Goal: Find specific page/section: Find specific page/section

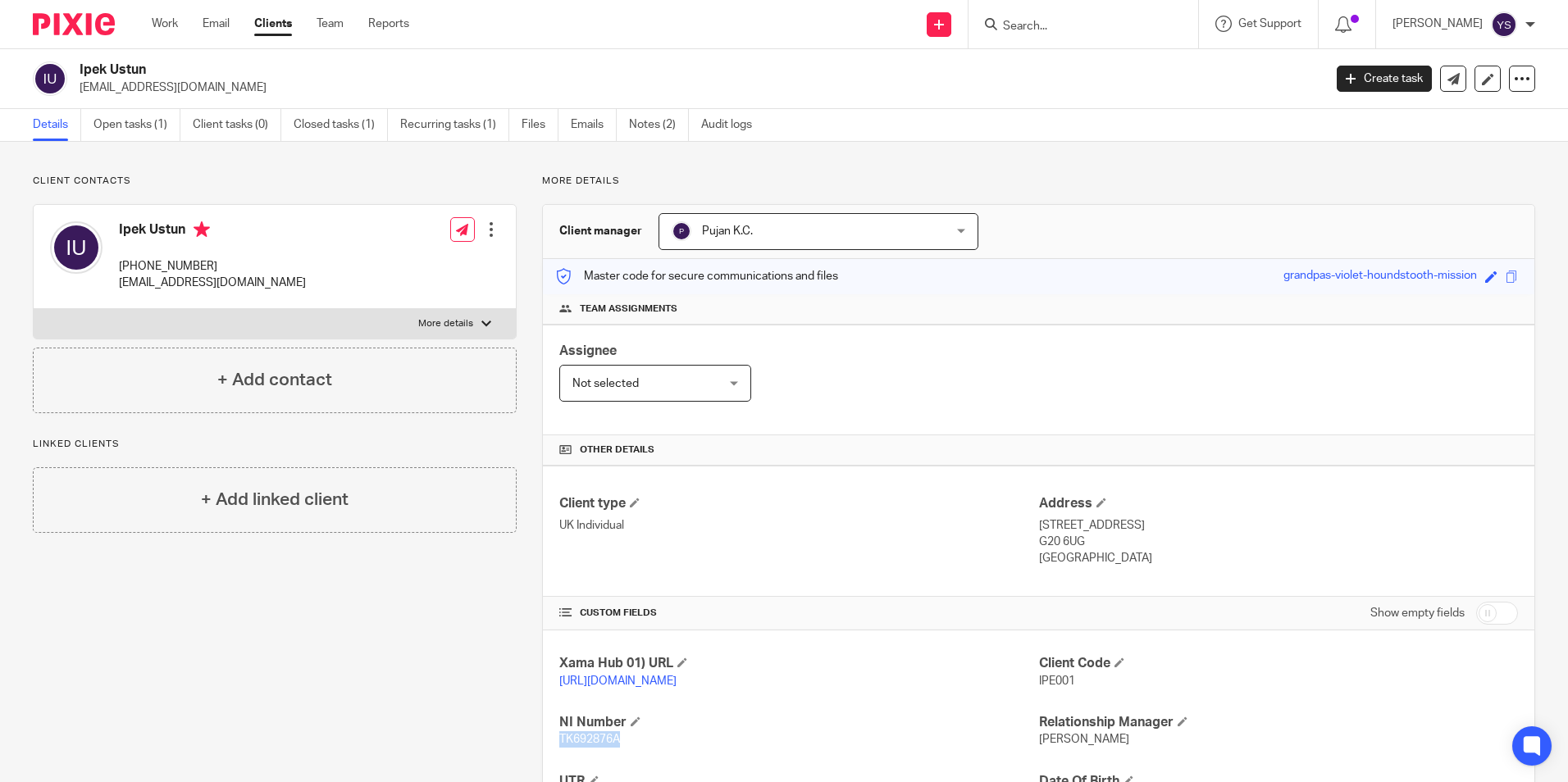
click at [1038, 32] on input "Search" at bounding box center [1074, 27] width 148 height 15
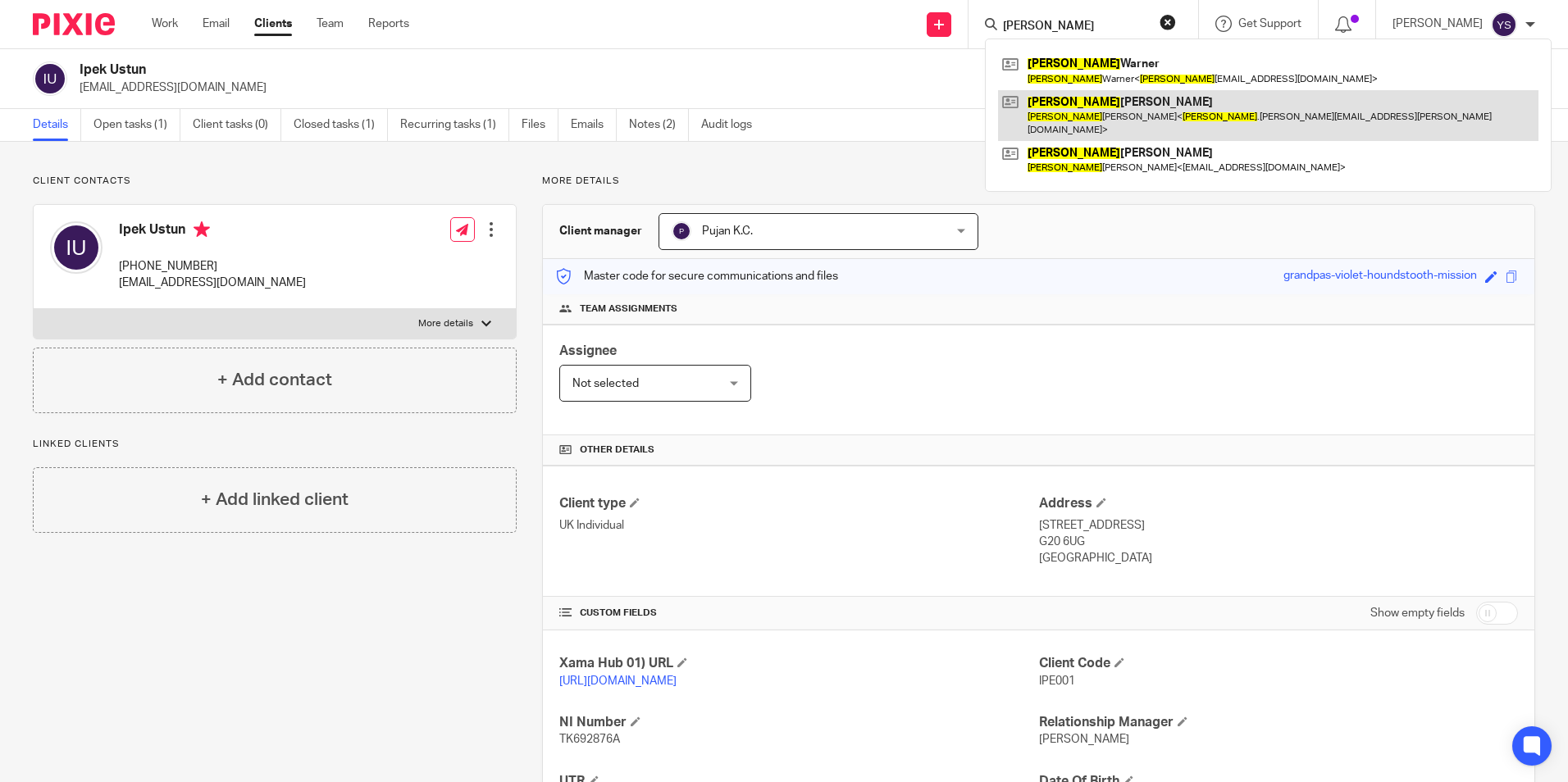
type input "rachel"
click at [1152, 102] on link at bounding box center [1268, 116] width 541 height 51
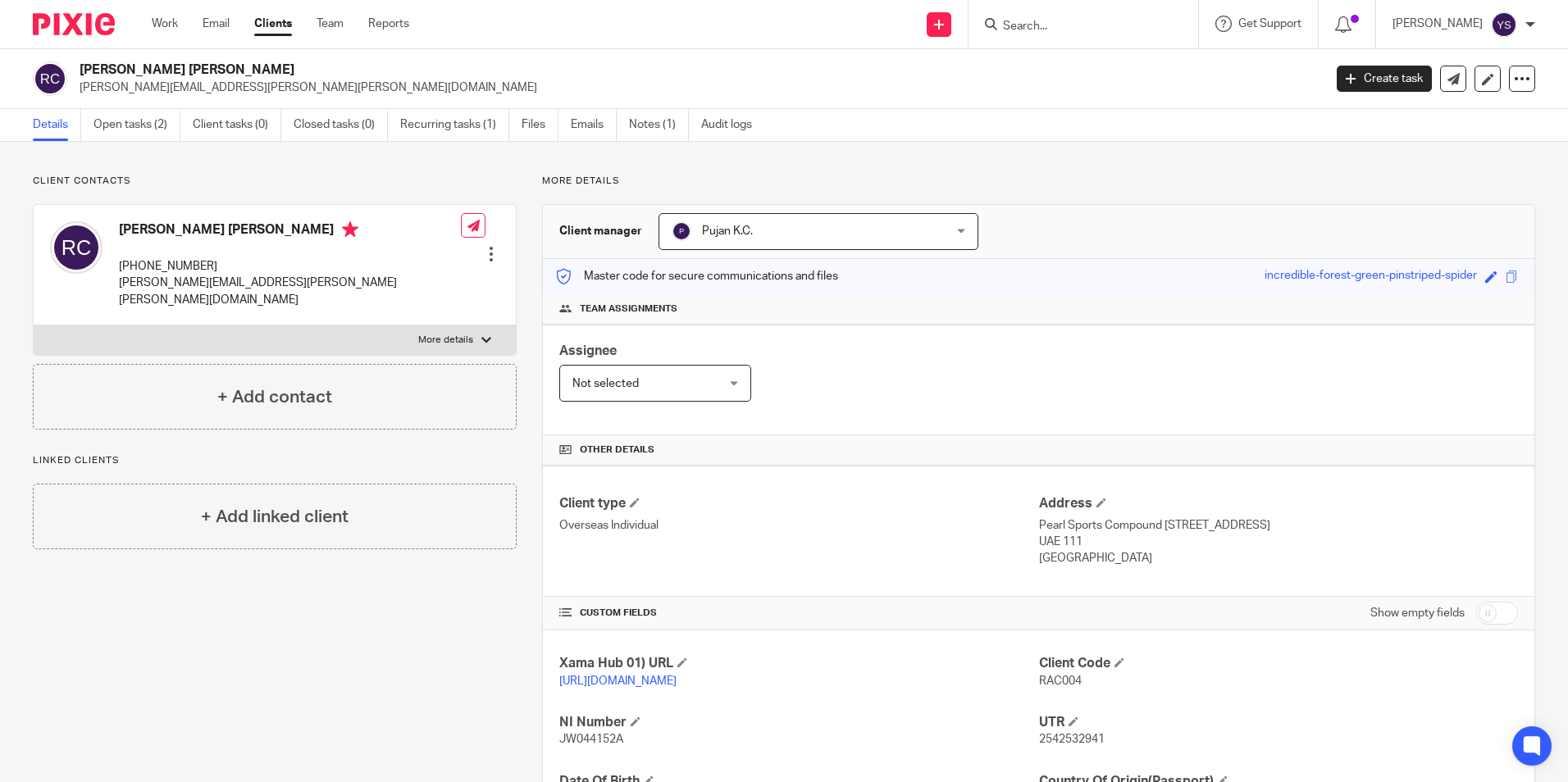
click at [1061, 21] on input "Search" at bounding box center [1074, 27] width 148 height 15
type input "ipek"
click at [1064, 64] on link at bounding box center [1132, 70] width 267 height 38
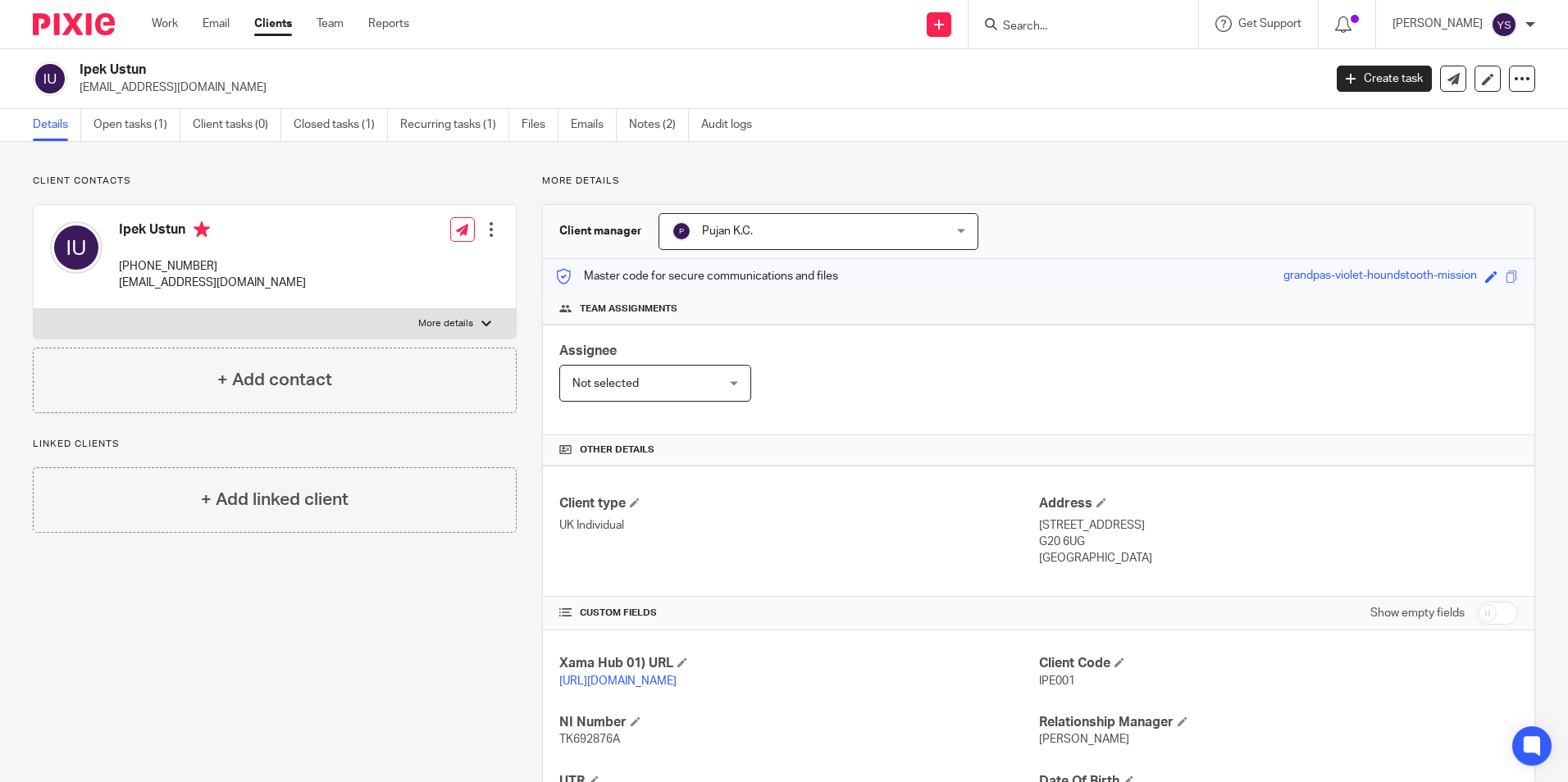
click at [183, 27] on ul "Work Email Clients Team Reports" at bounding box center [292, 23] width 282 height 16
click at [178, 27] on link "Work" at bounding box center [165, 23] width 26 height 16
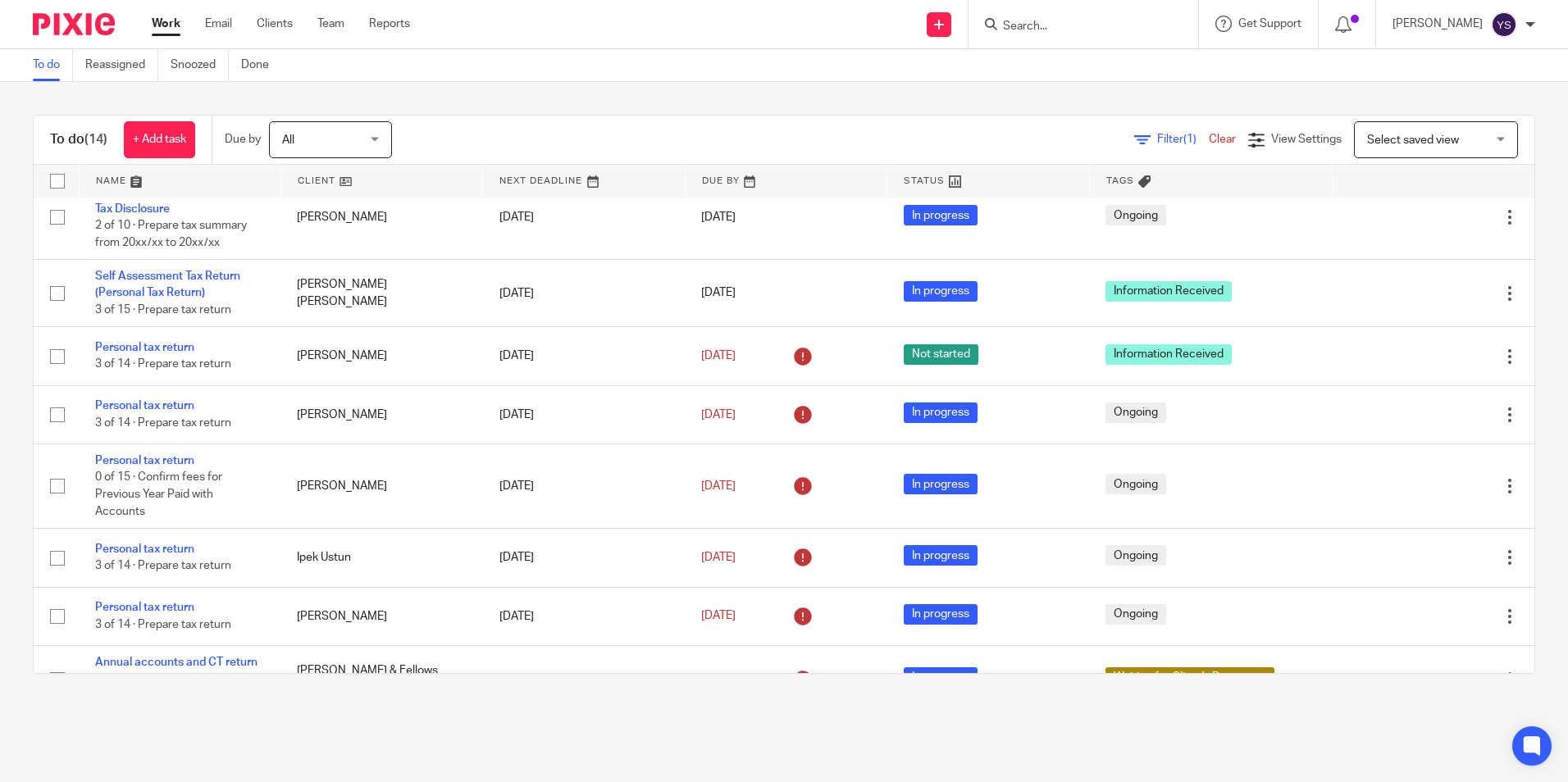
scroll to position [483, 0]
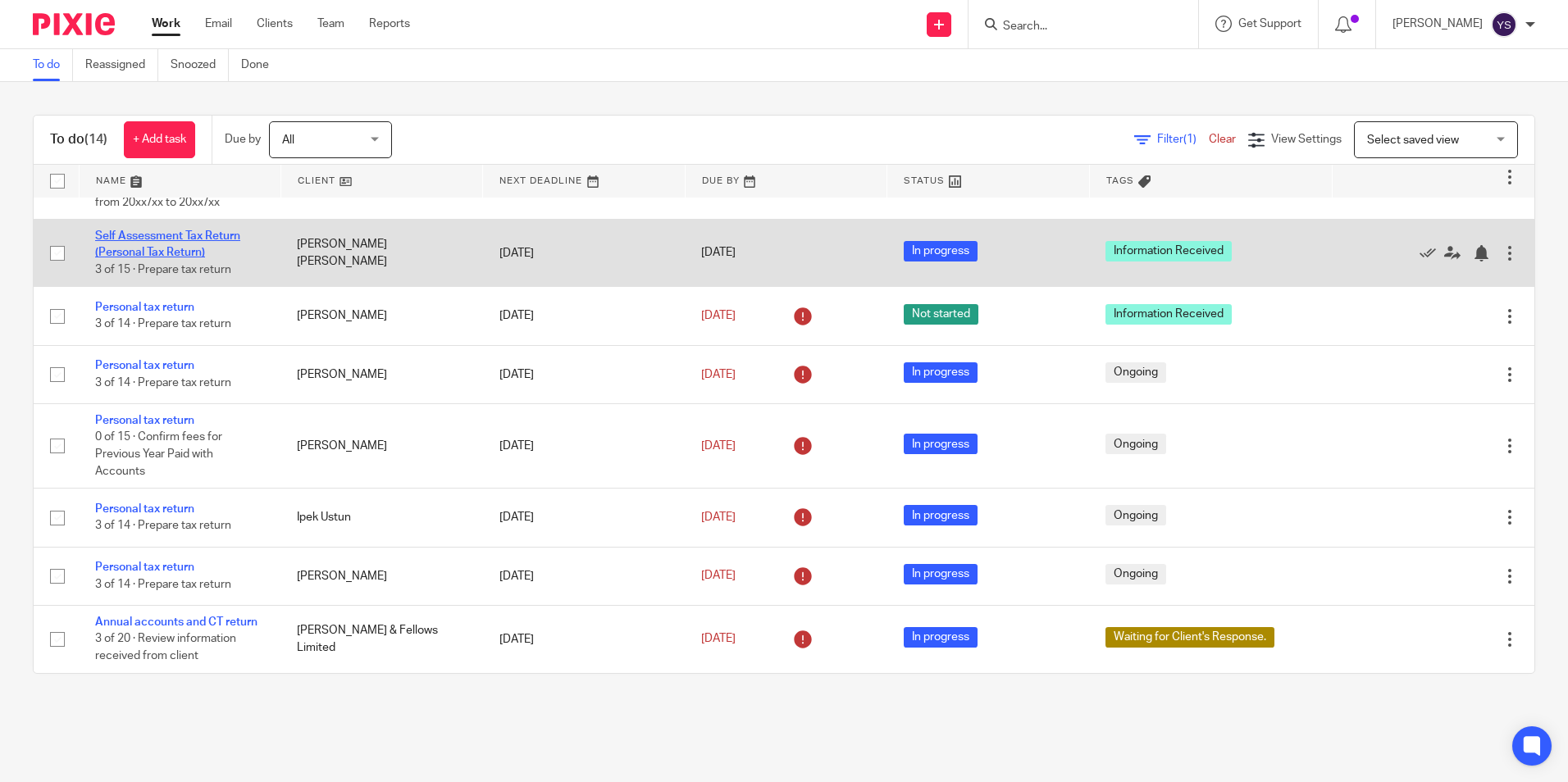
click at [190, 240] on link "Self Assessment Tax Return (Personal Tax Return)" at bounding box center [167, 244] width 145 height 28
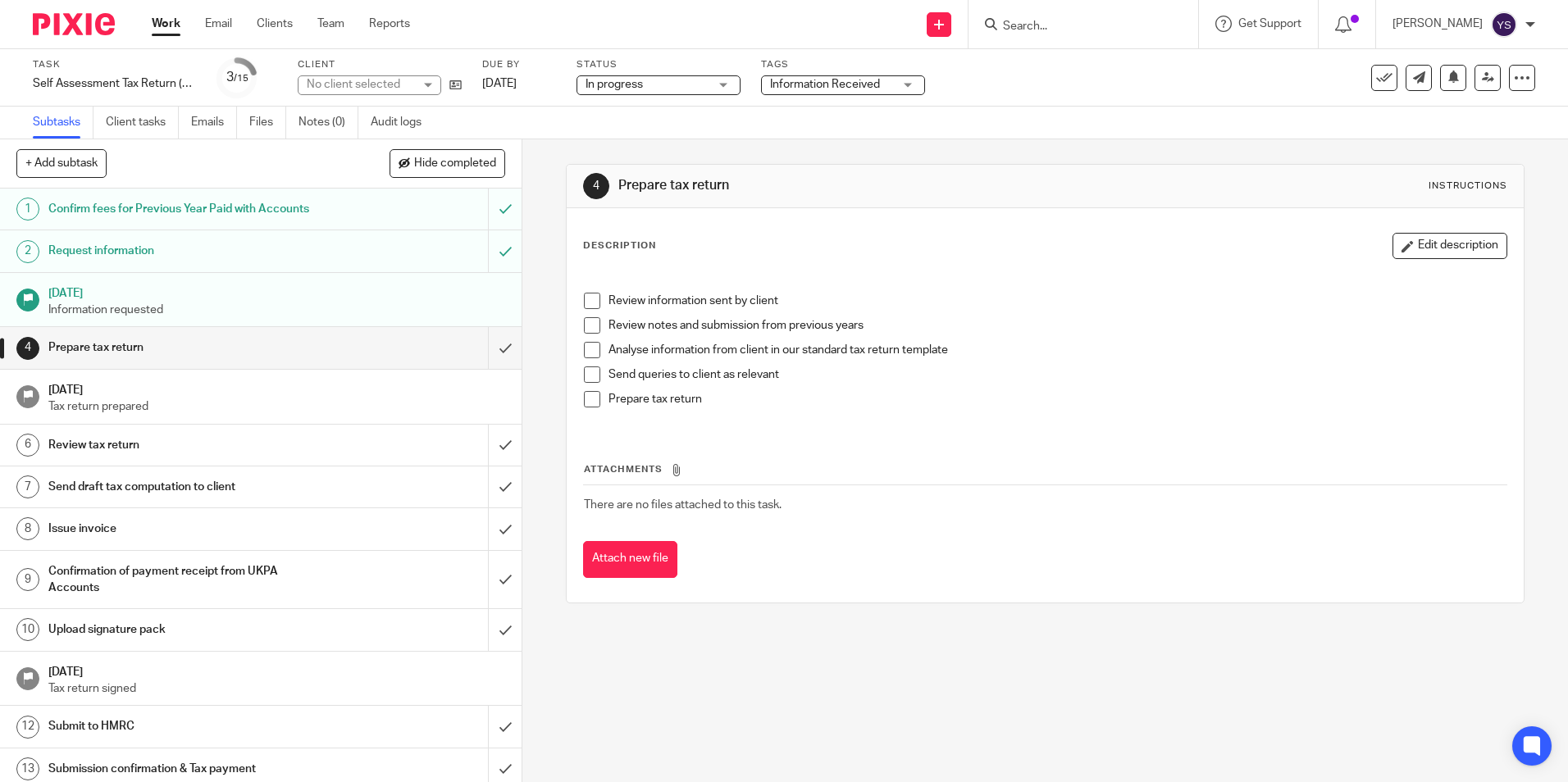
click at [911, 83] on div "Information Received" at bounding box center [843, 85] width 165 height 20
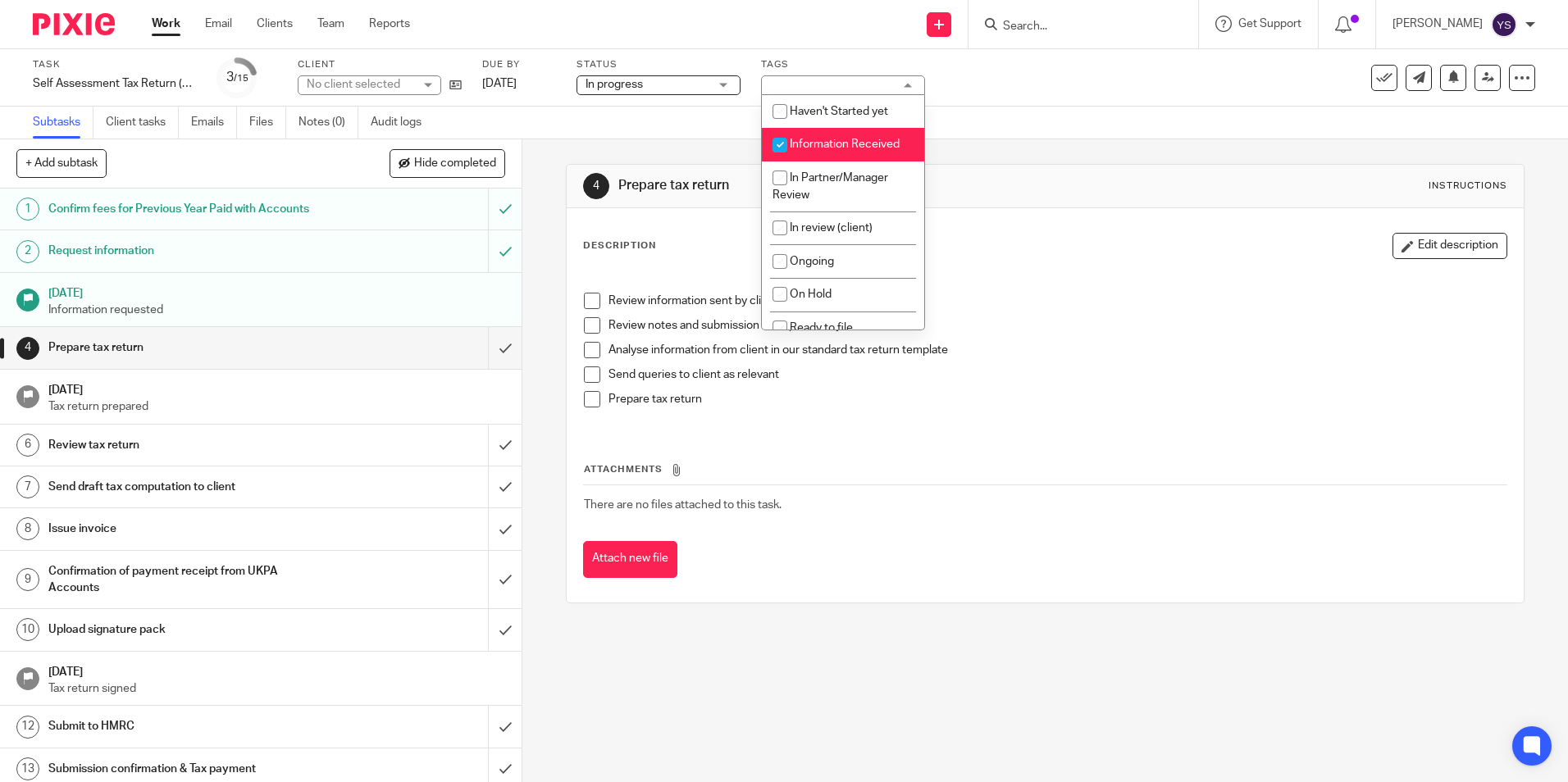
click at [844, 148] on span "Information Received" at bounding box center [844, 144] width 110 height 11
checkbox input "false"
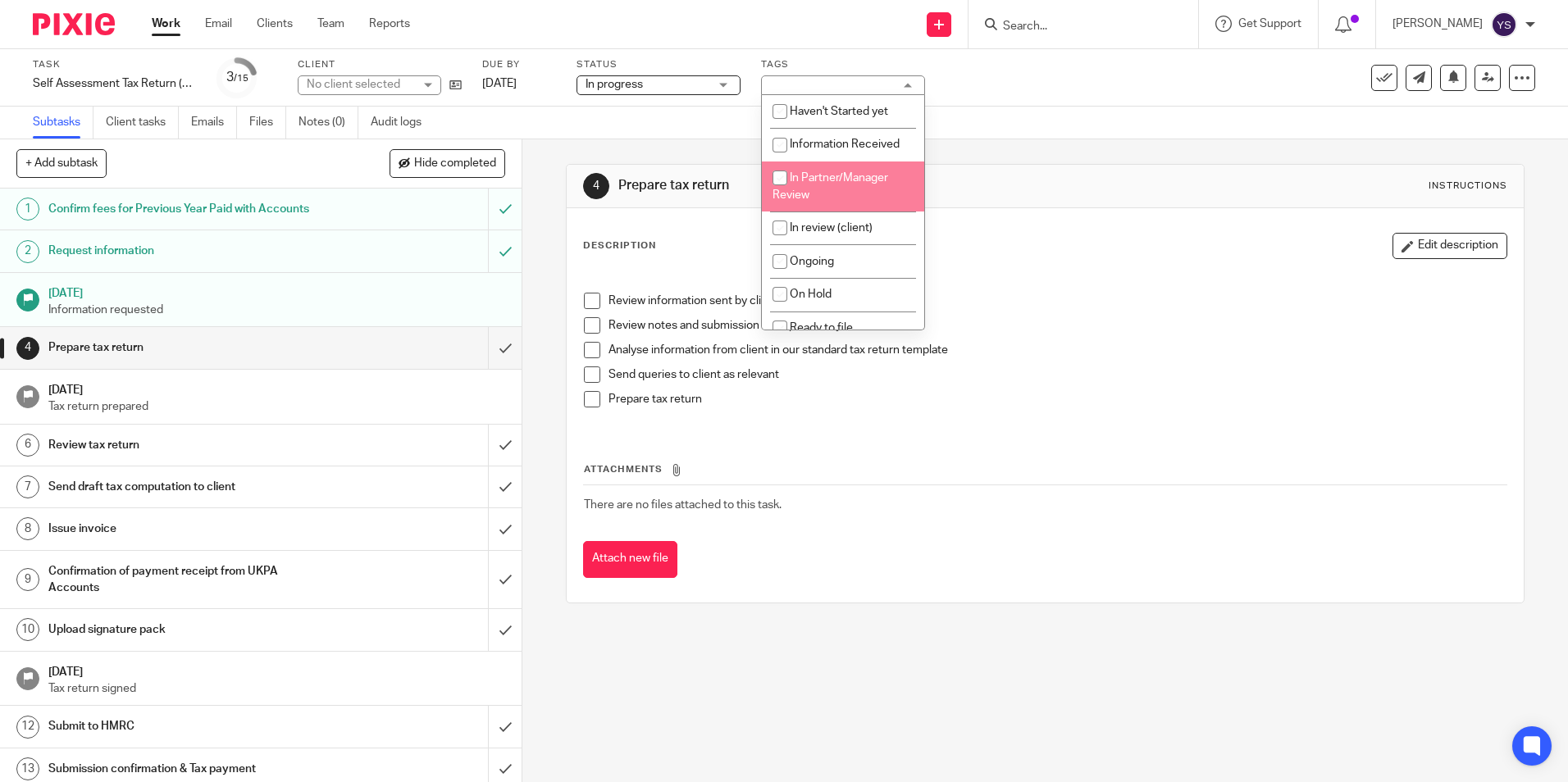
click at [841, 190] on li "In Partner/Manager Review" at bounding box center [843, 186] width 163 height 50
checkbox input "true"
click at [635, 128] on div "Subtasks Client tasks Emails Files Notes (0) Audit logs" at bounding box center [784, 122] width 1568 height 33
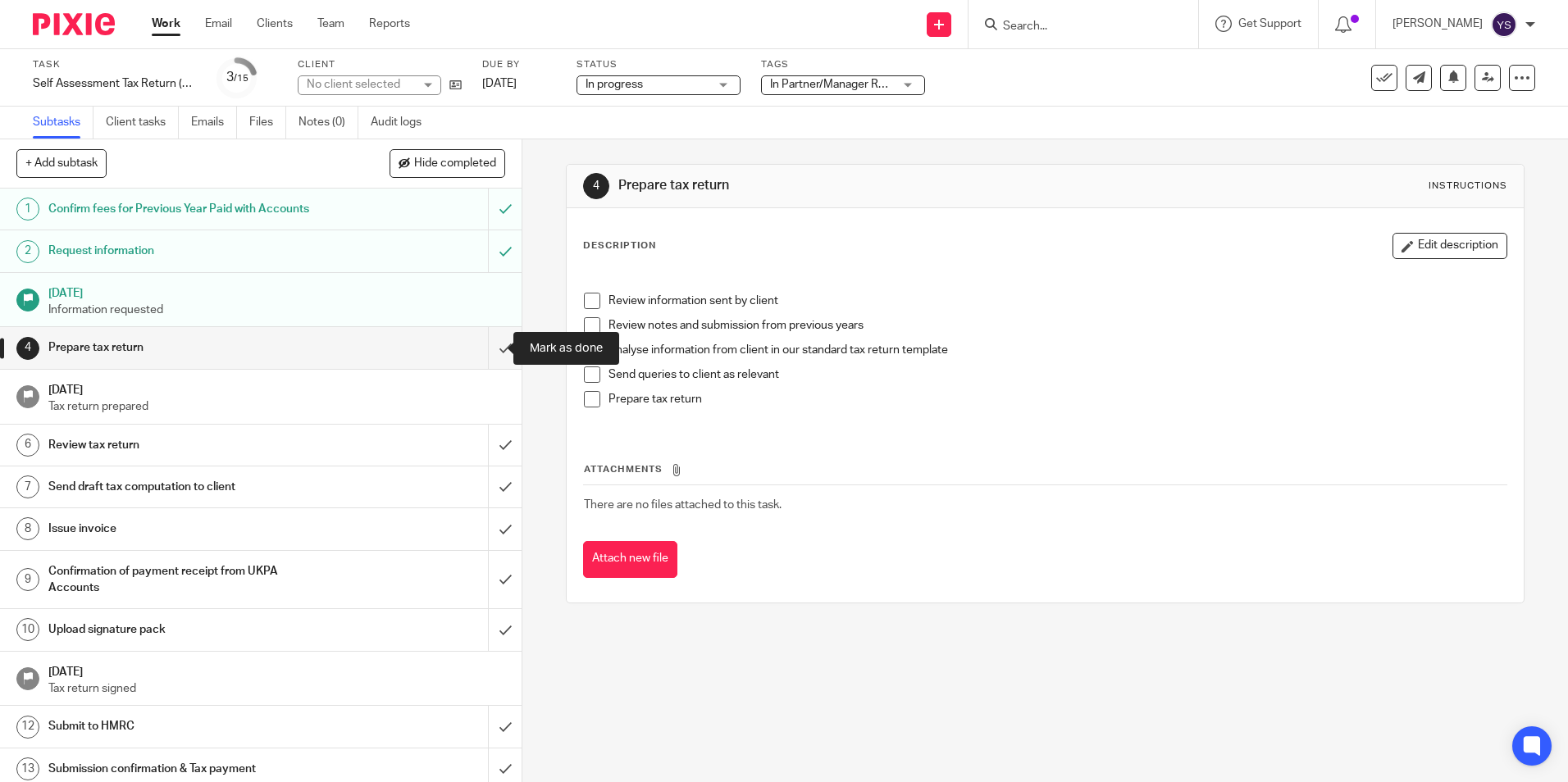
click at [593, 299] on span at bounding box center [591, 301] width 16 height 16
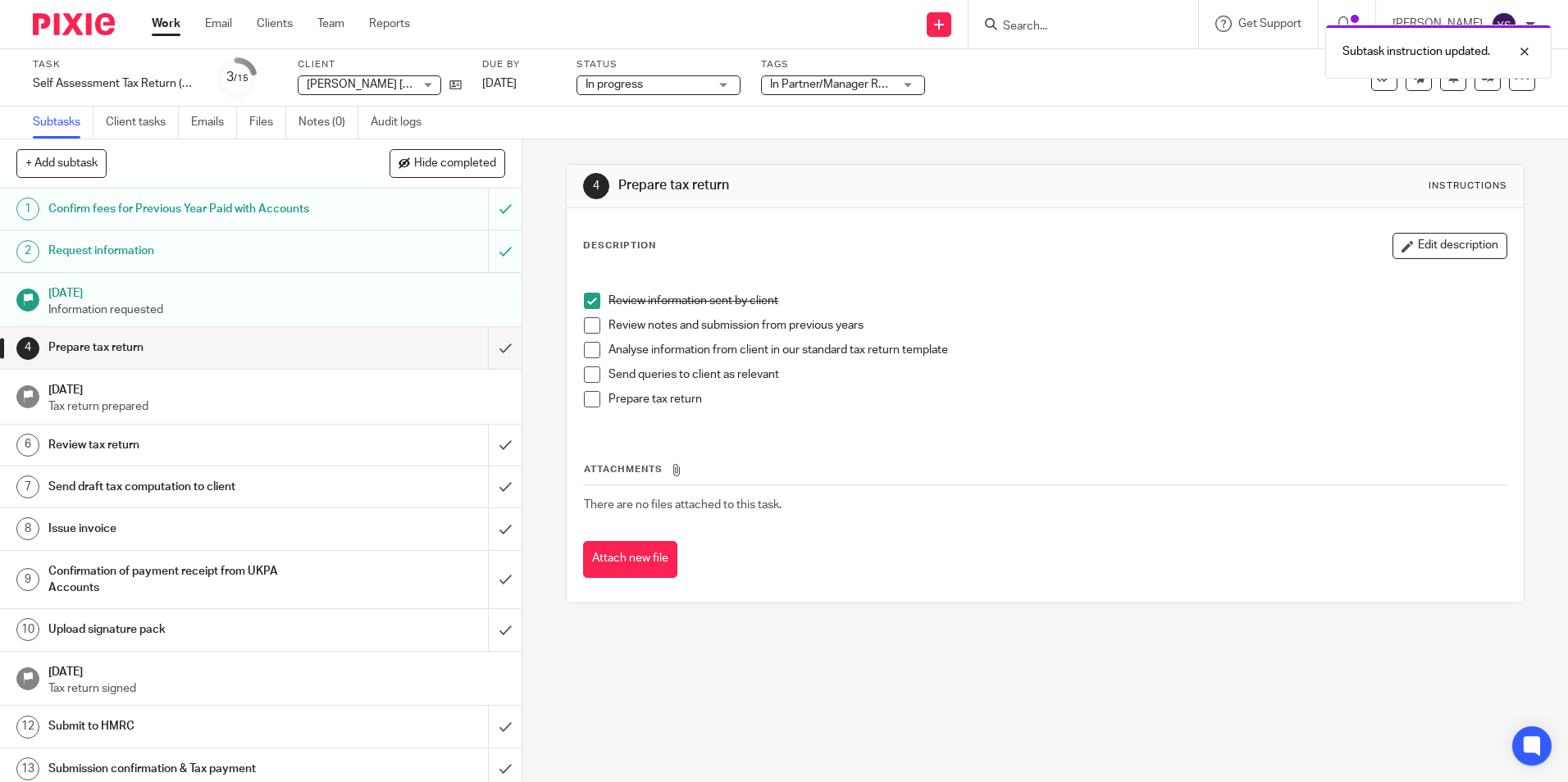
click at [589, 318] on span at bounding box center [591, 325] width 16 height 16
click at [586, 347] on span at bounding box center [591, 350] width 16 height 16
click at [584, 381] on span at bounding box center [591, 374] width 16 height 16
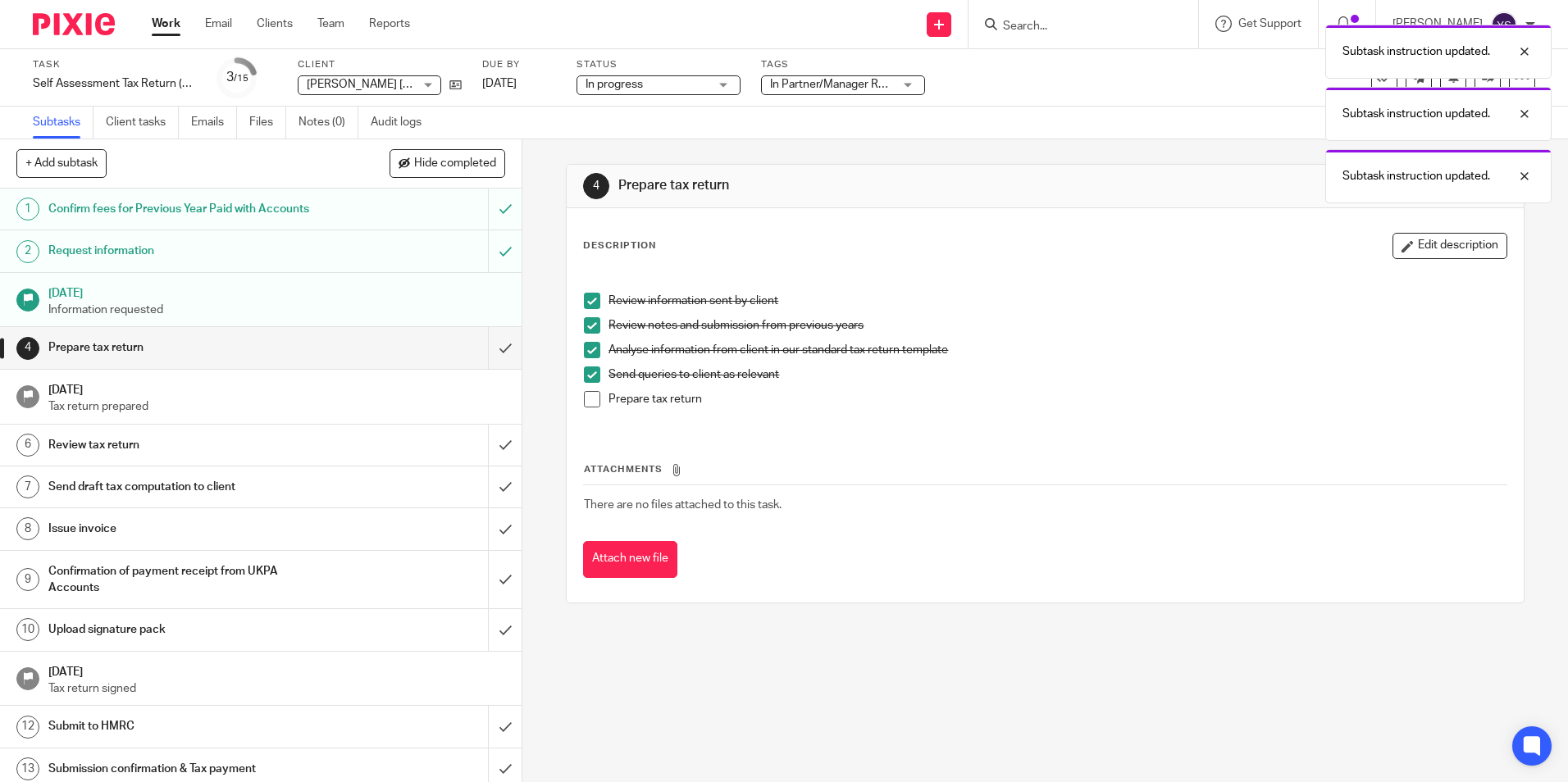
click at [584, 397] on span at bounding box center [591, 399] width 16 height 16
click at [487, 346] on input "submit" at bounding box center [260, 348] width 522 height 41
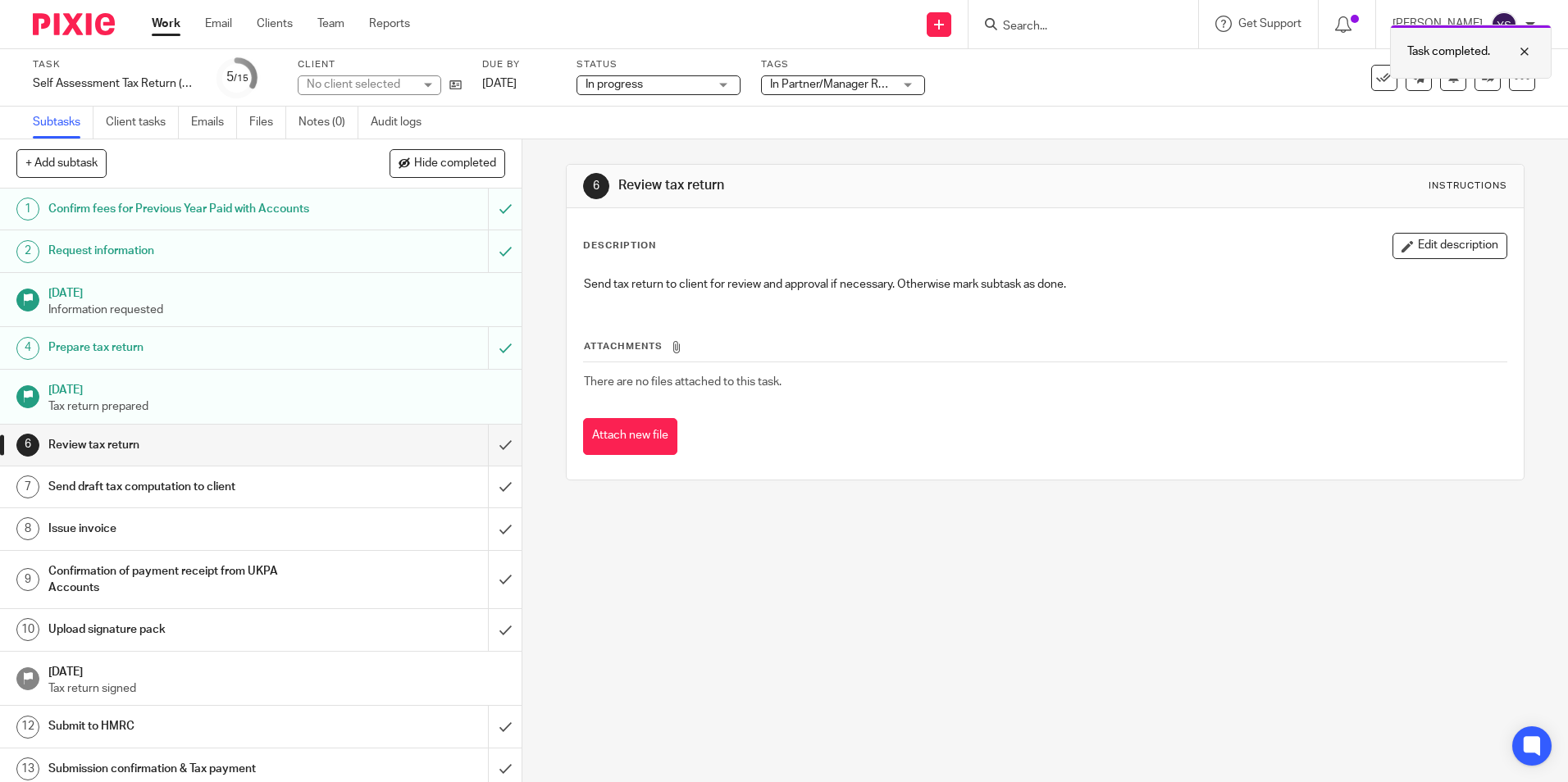
click at [1474, 74] on div "Task completed." at bounding box center [1471, 52] width 162 height 55
click at [1475, 84] on link at bounding box center [1488, 78] width 26 height 26
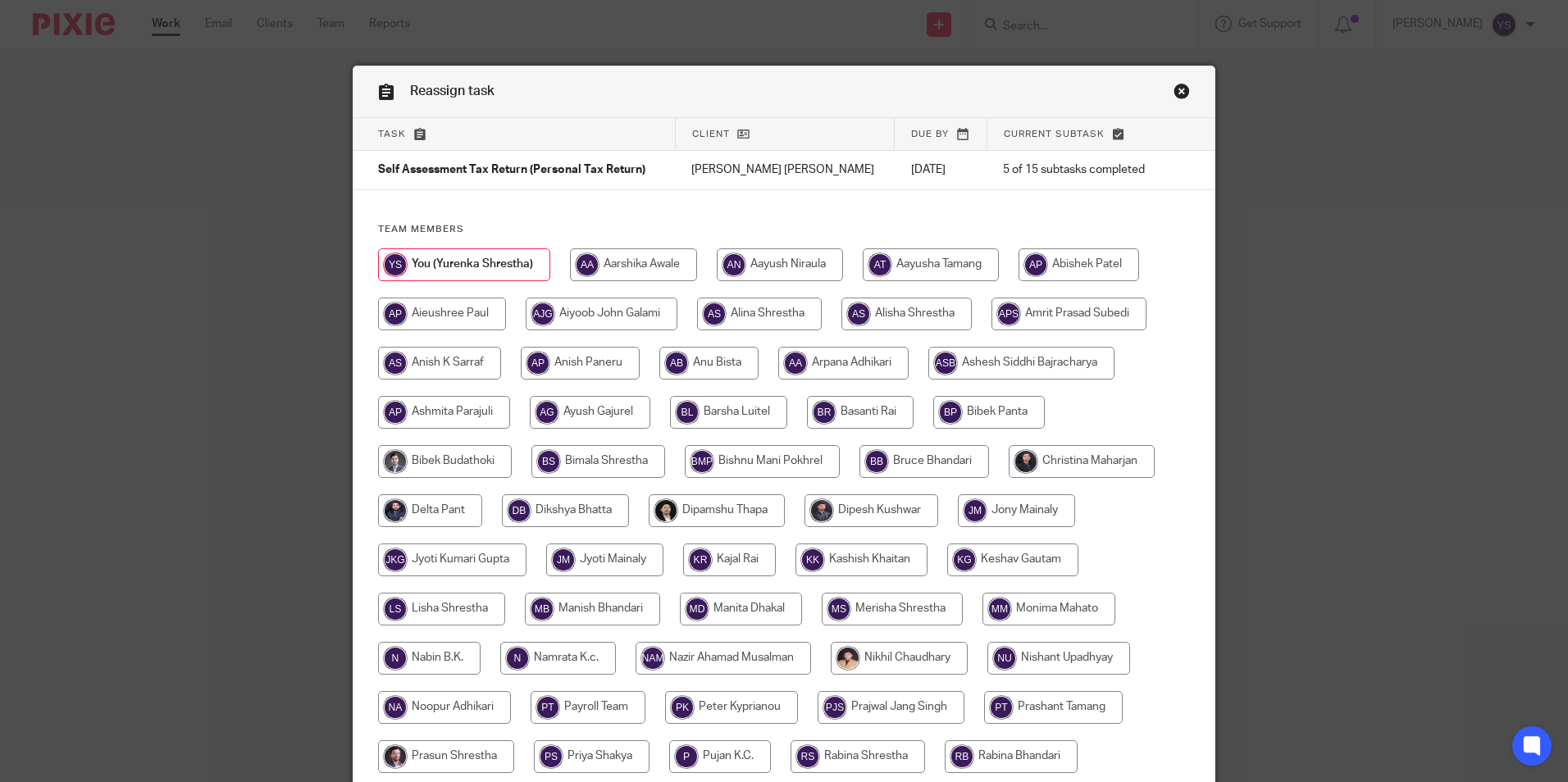
click at [698, 368] on input "radio" at bounding box center [710, 363] width 100 height 33
radio input "true"
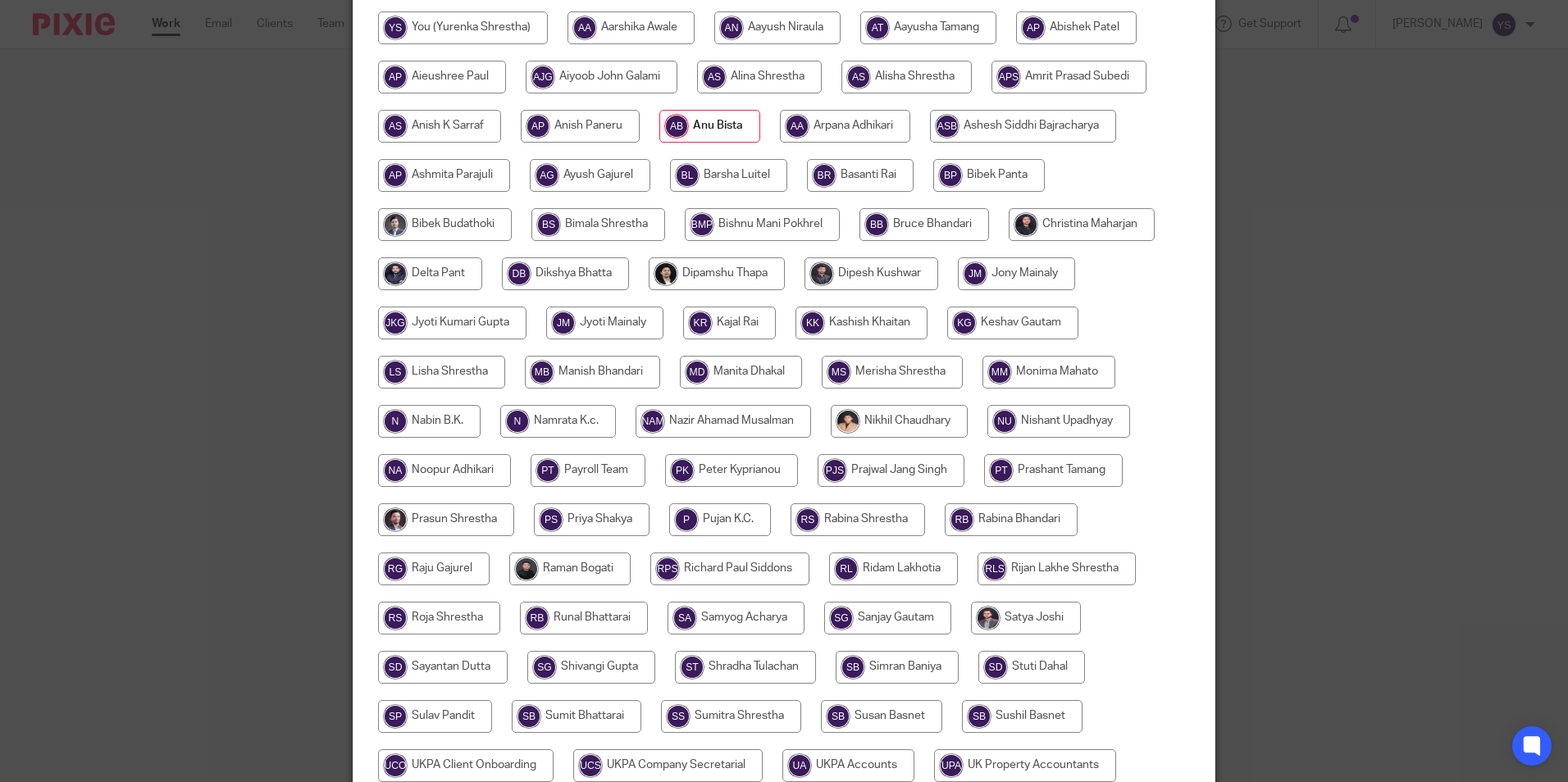
scroll to position [410, 0]
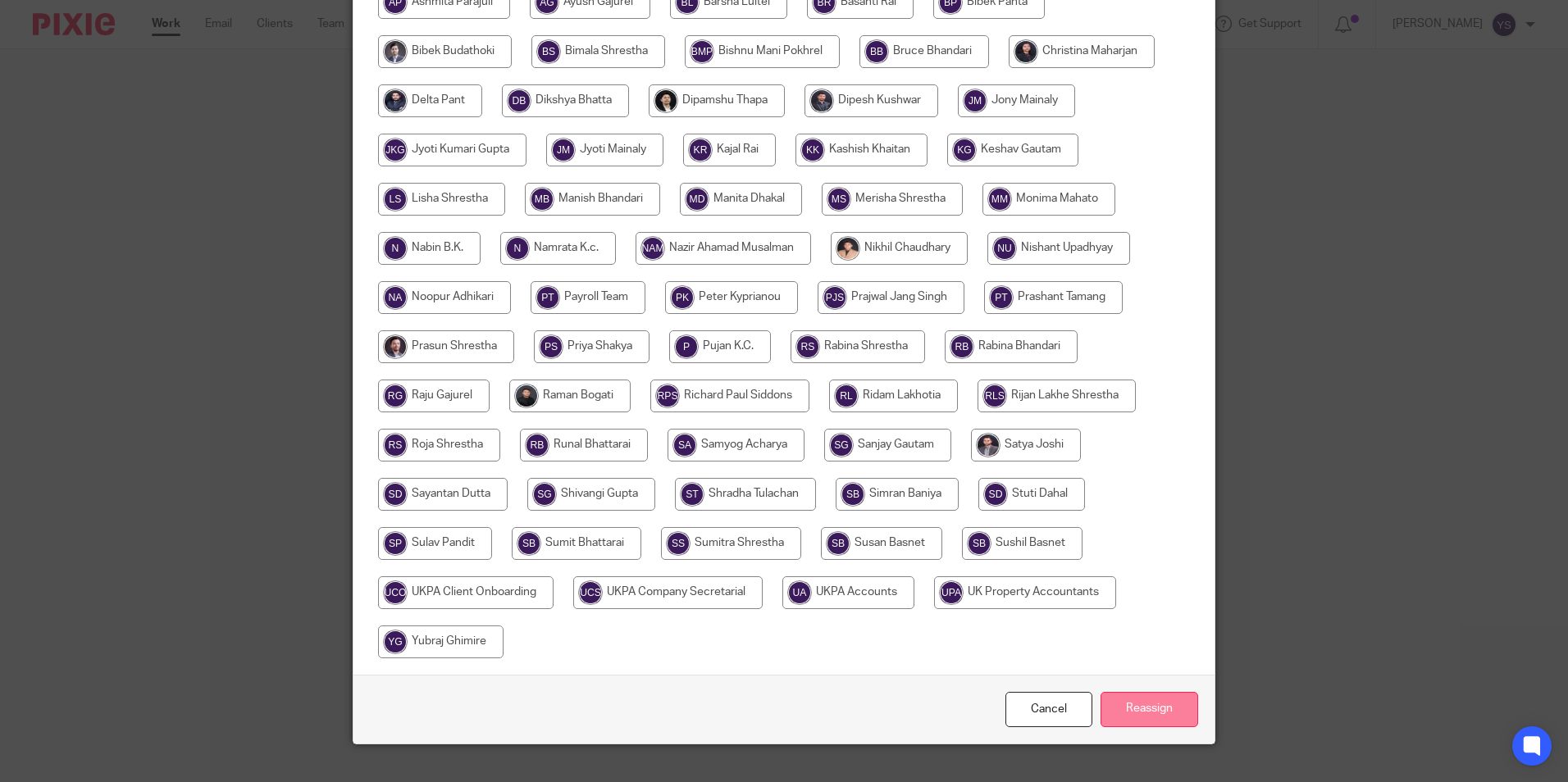
click at [1112, 707] on input "Reassign" at bounding box center [1150, 710] width 98 height 36
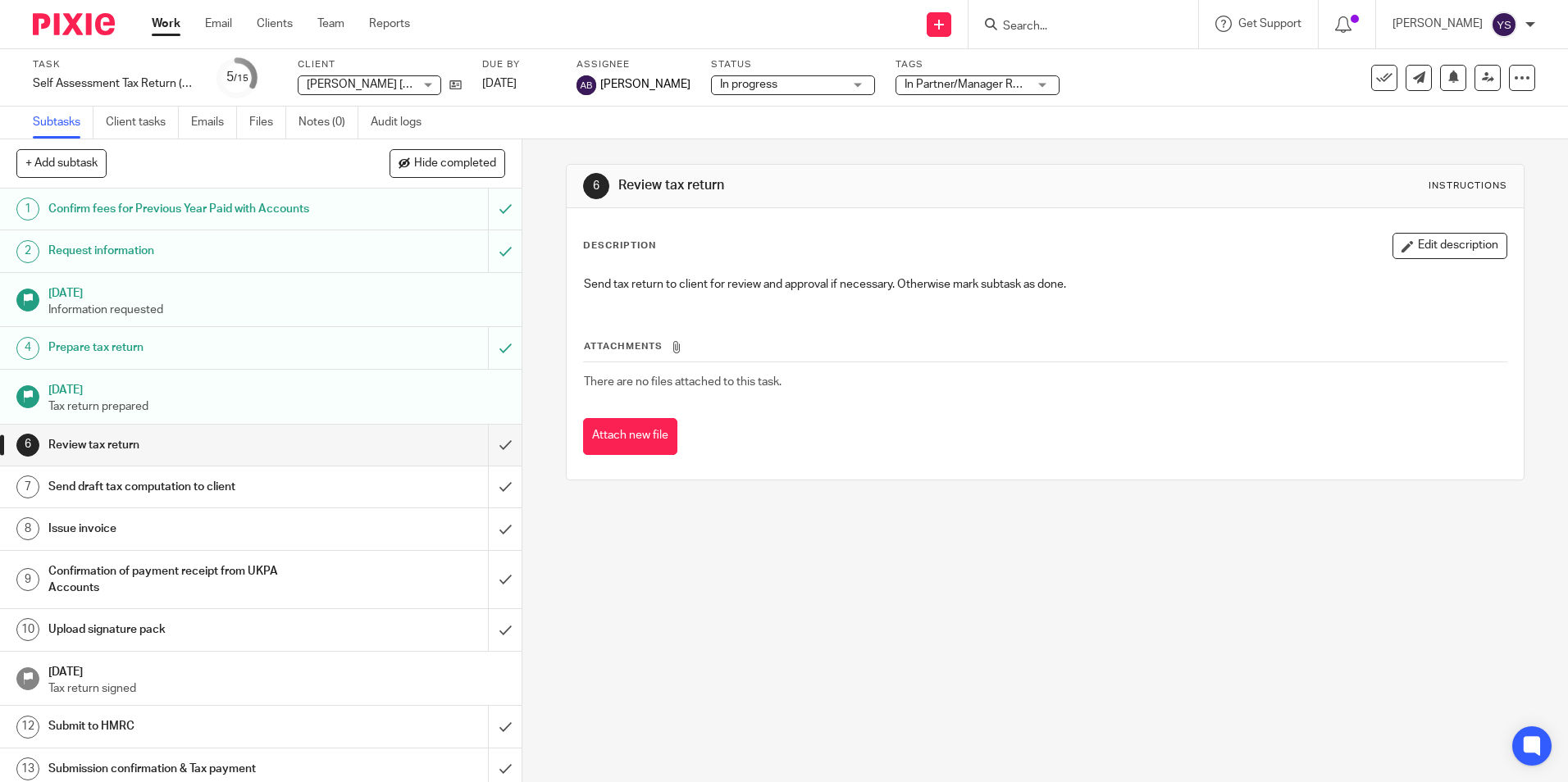
click at [1062, 33] on input "Search" at bounding box center [1074, 27] width 148 height 15
type input "IPEK"
click at [1081, 76] on link at bounding box center [1132, 70] width 267 height 38
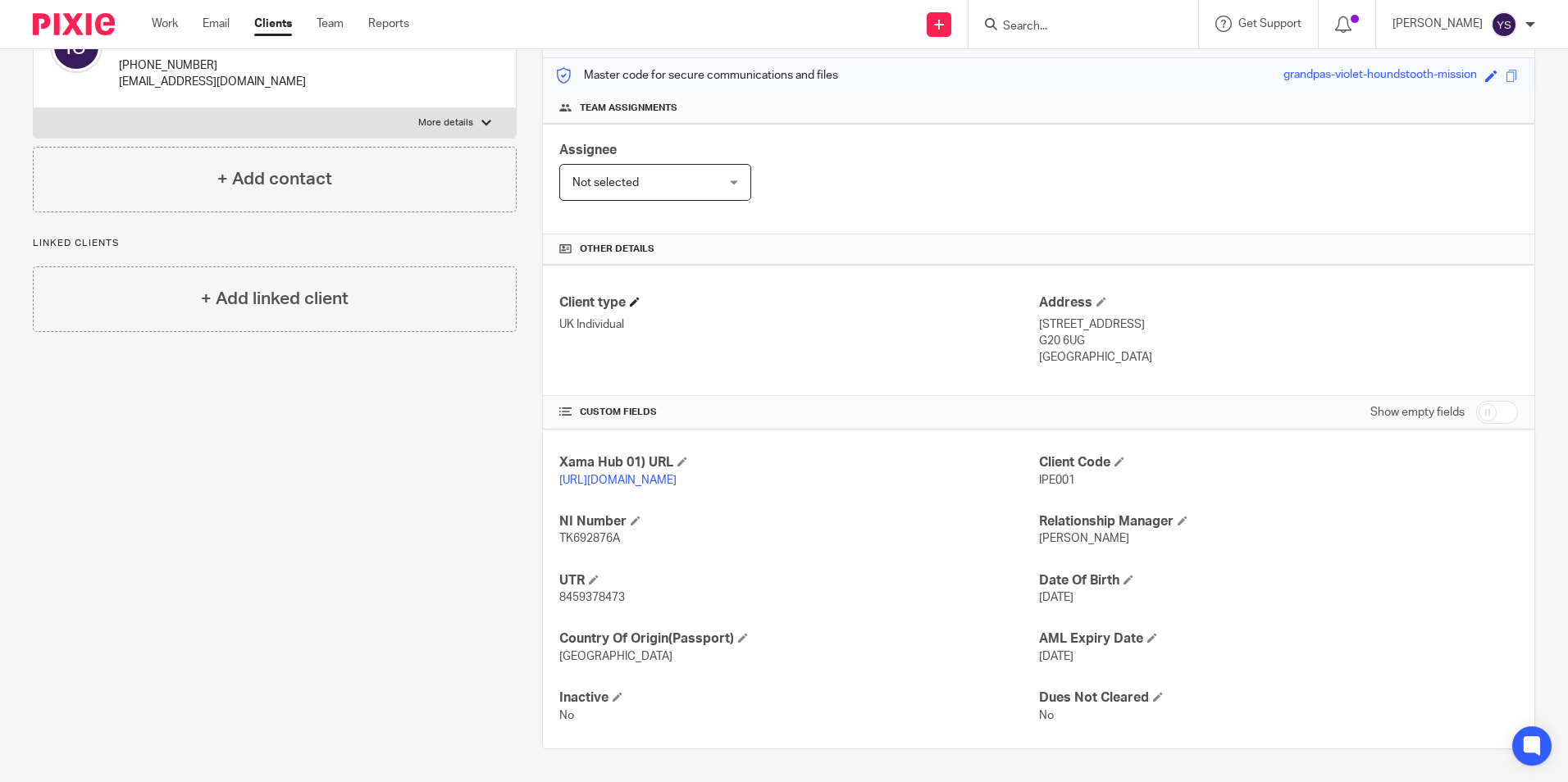
scroll to position [217, 0]
click at [1039, 42] on div at bounding box center [1084, 23] width 229 height 48
click at [1046, 27] on input "Search" at bounding box center [1074, 27] width 148 height 15
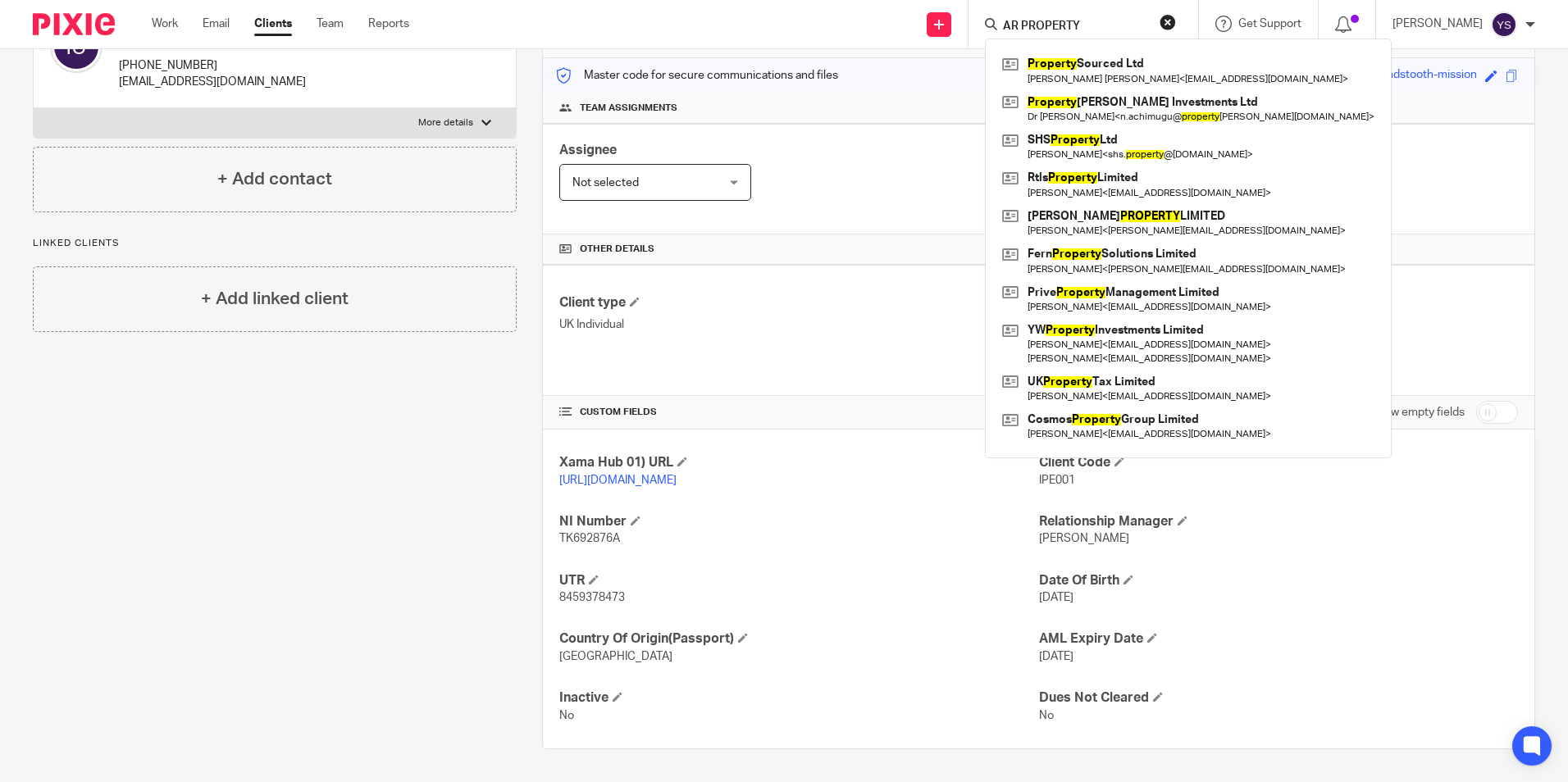
click button "submit" at bounding box center [0, 0] width 0 height 0
click at [1093, 27] on input "AR PROPERTY" at bounding box center [1074, 27] width 148 height 15
click button "submit" at bounding box center [0, 0] width 0 height 0
click at [1093, 26] on input "AR PROPERTY#" at bounding box center [1074, 27] width 148 height 15
drag, startPoint x: 1093, startPoint y: 26, endPoint x: 1001, endPoint y: 23, distance: 92.0
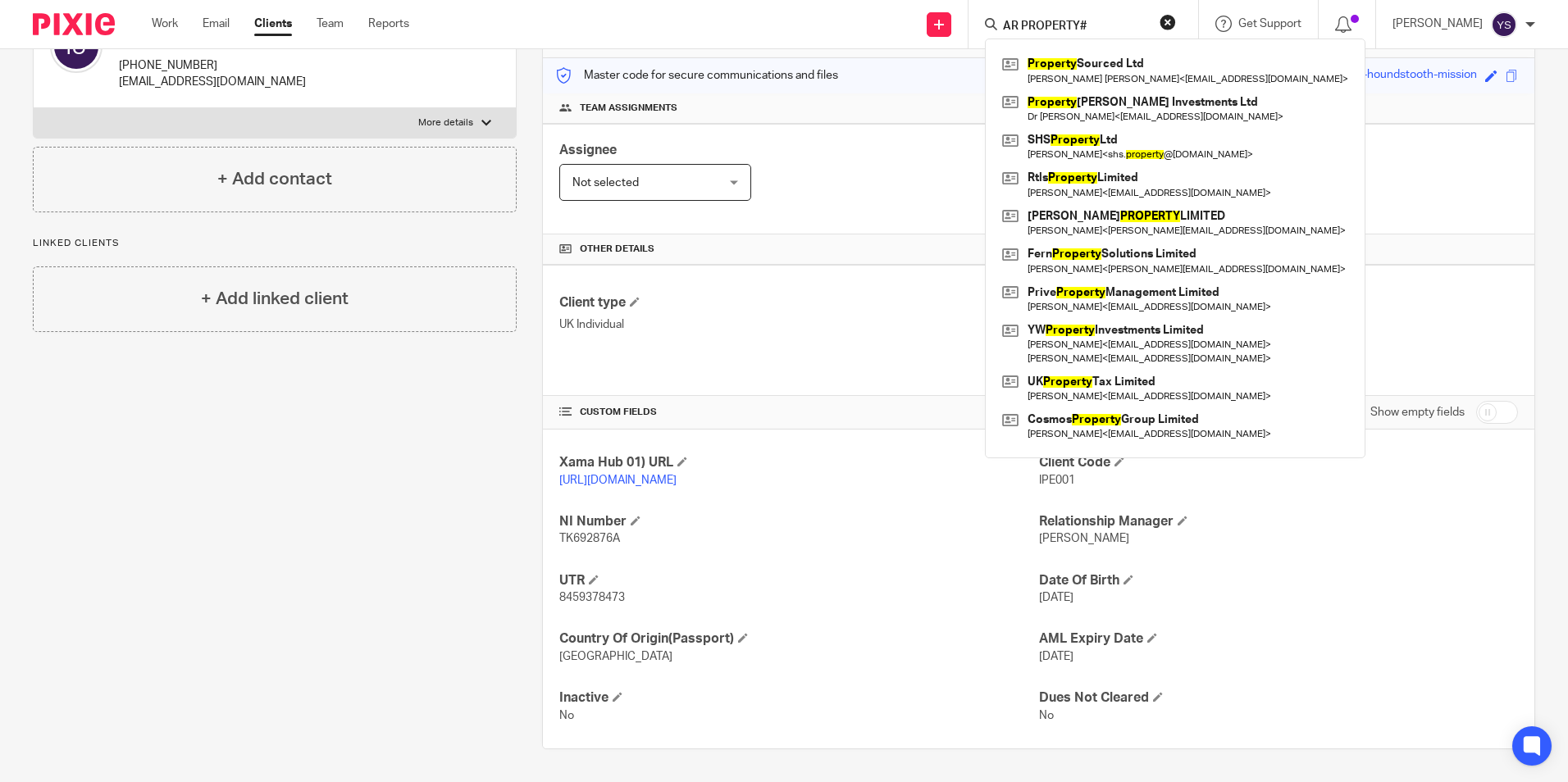
click at [1001, 23] on input "AR PROPERTY#" at bounding box center [1074, 27] width 148 height 15
type input "Ar property"
click button "submit" at bounding box center [0, 0] width 0 height 0
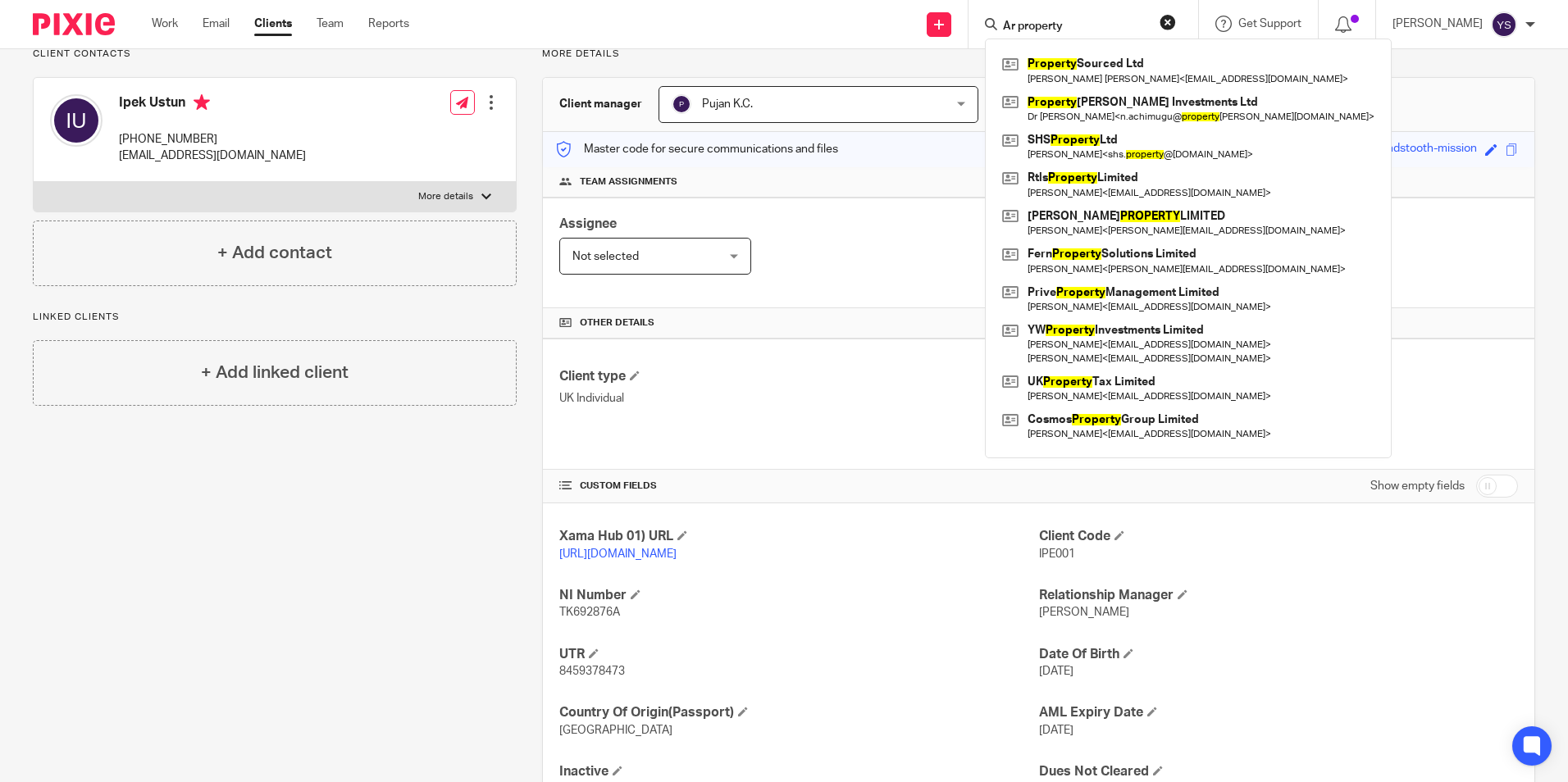
scroll to position [0, 0]
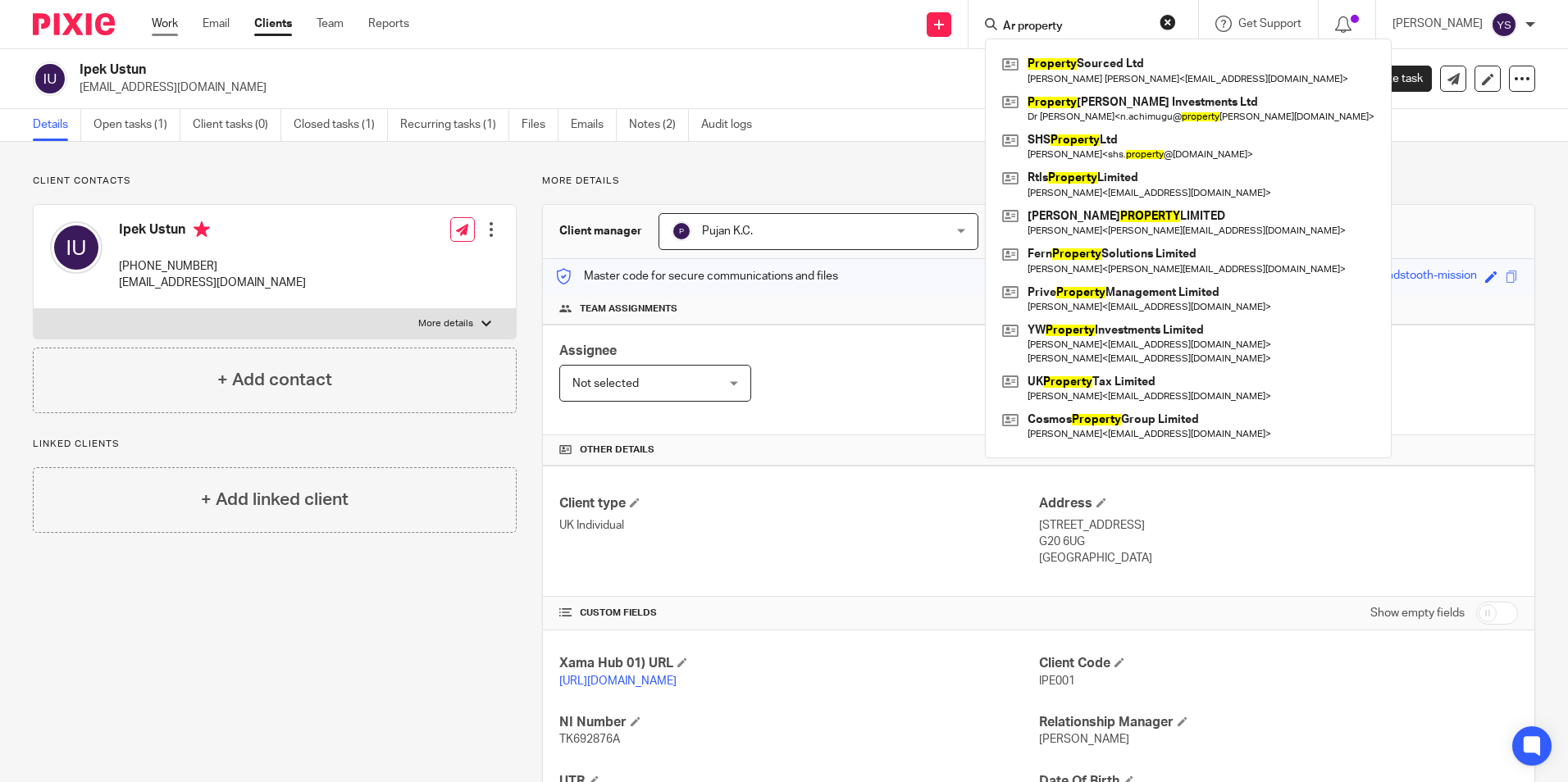
click at [166, 26] on link "Work" at bounding box center [165, 23] width 26 height 16
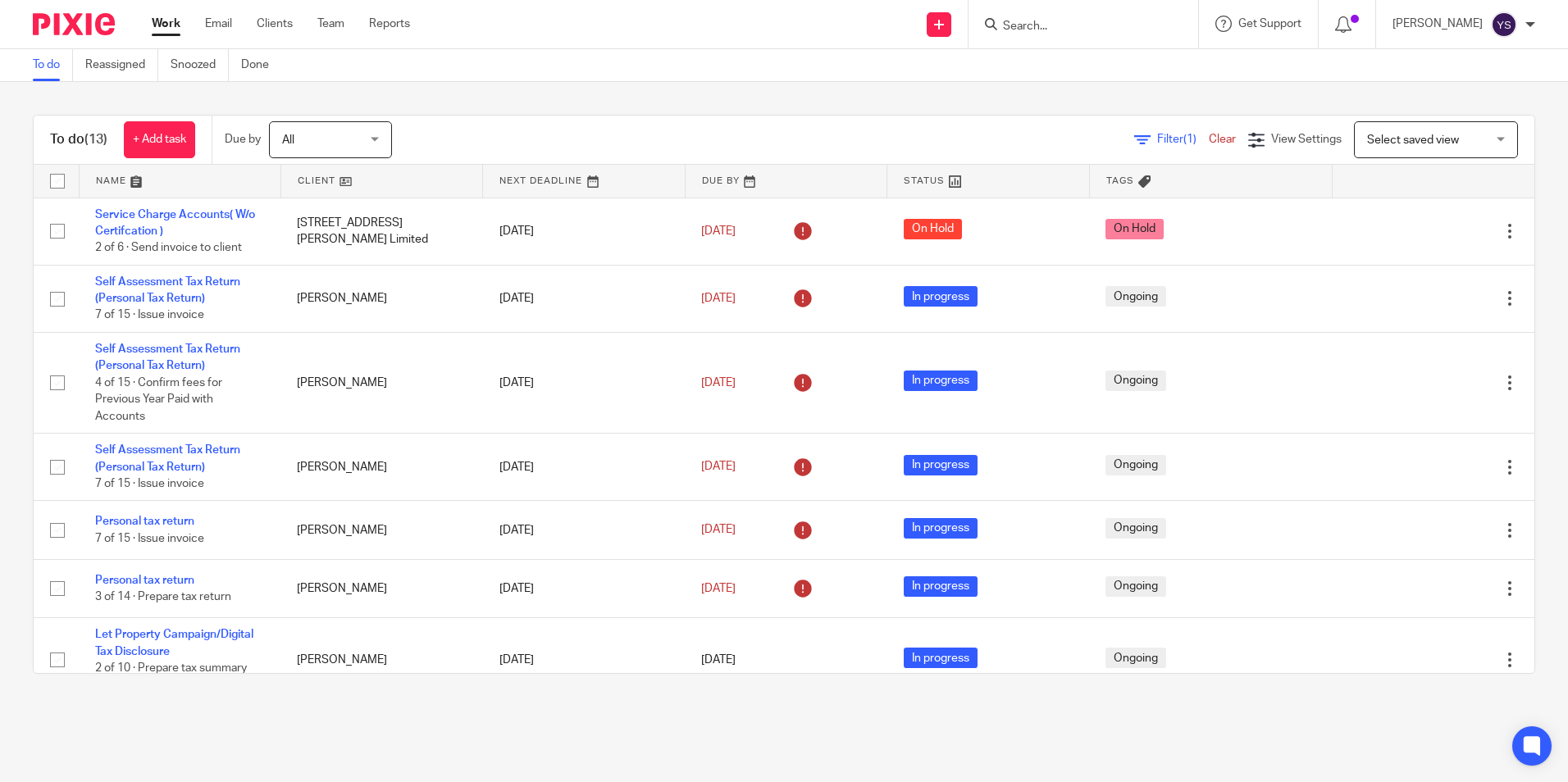
click at [1036, 23] on input "Search" at bounding box center [1074, 27] width 148 height 15
click at [1041, 24] on input "Search" at bounding box center [1074, 27] width 148 height 15
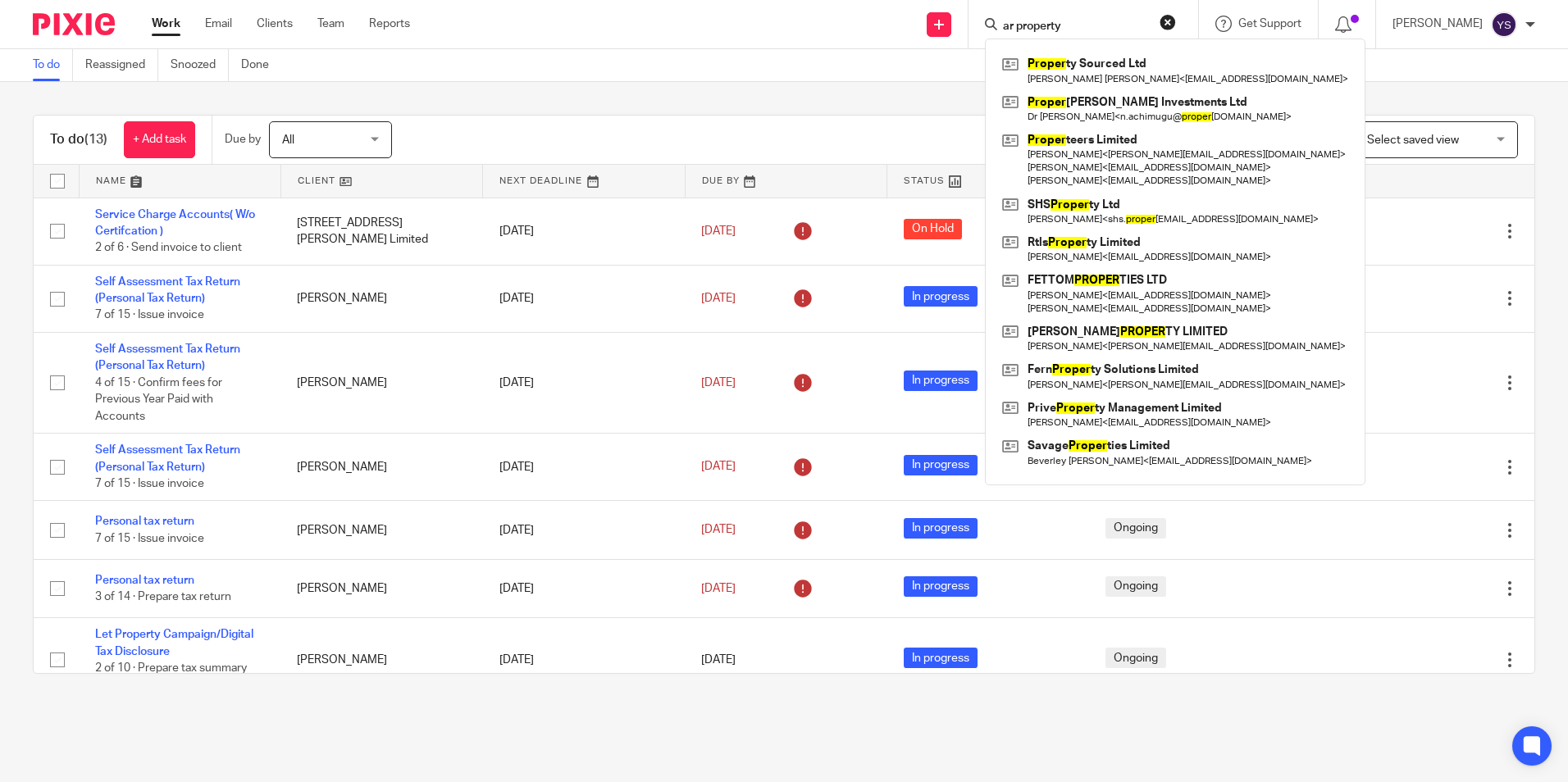
click button "submit" at bounding box center [0, 0] width 0 height 0
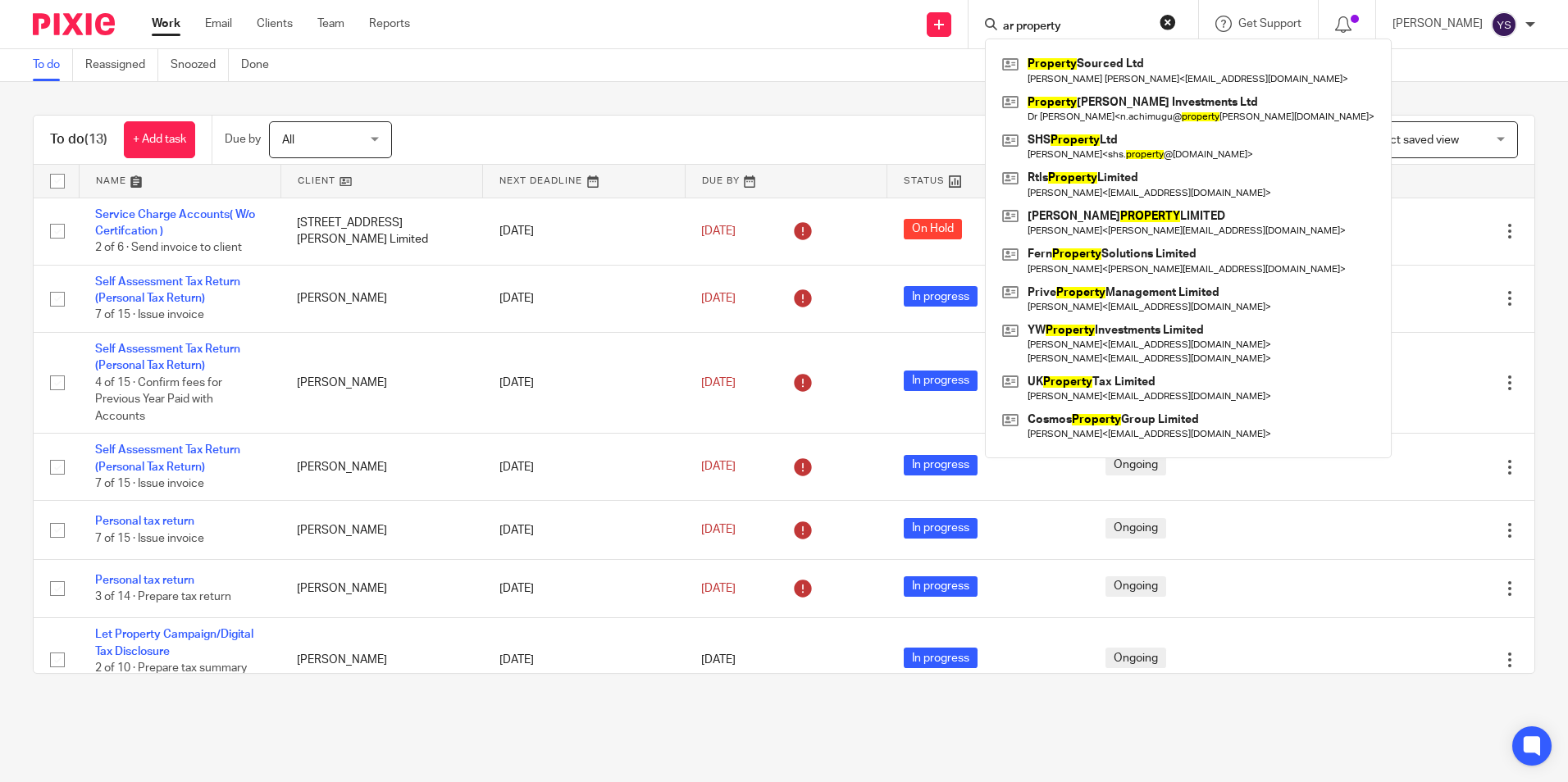
drag, startPoint x: 1075, startPoint y: 23, endPoint x: 999, endPoint y: 43, distance: 78.6
click at [999, 35] on div "ar property Property Sourced Ltd Mary Emmanuelle Harvey < maryemmanuelle1@yahoo…" at bounding box center [1080, 24] width 191 height 21
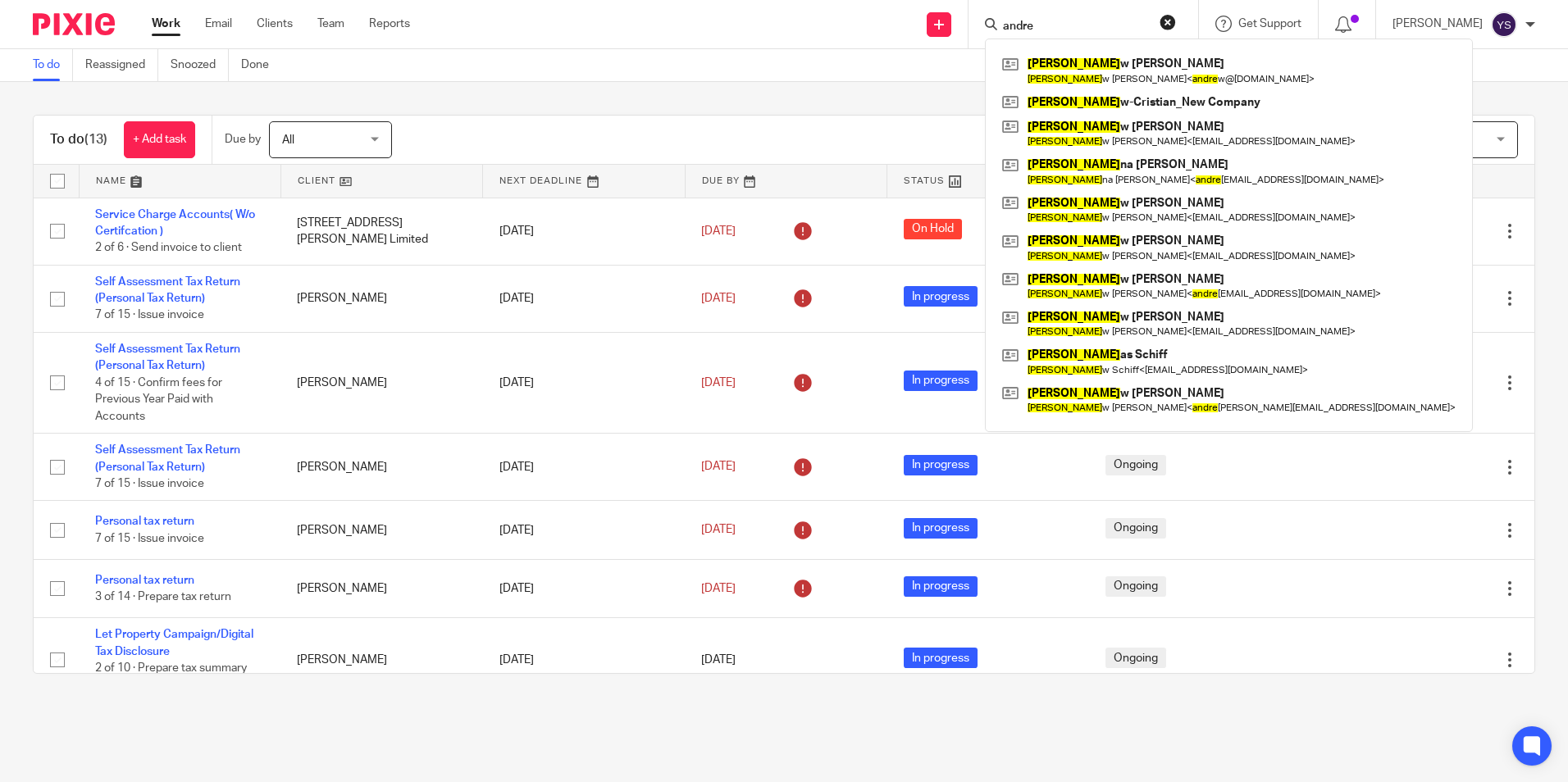
type input "andre"
click at [175, 14] on div "Work Email Clients Team Reports Work Email Clients Team Reports Settings" at bounding box center [285, 23] width 300 height 48
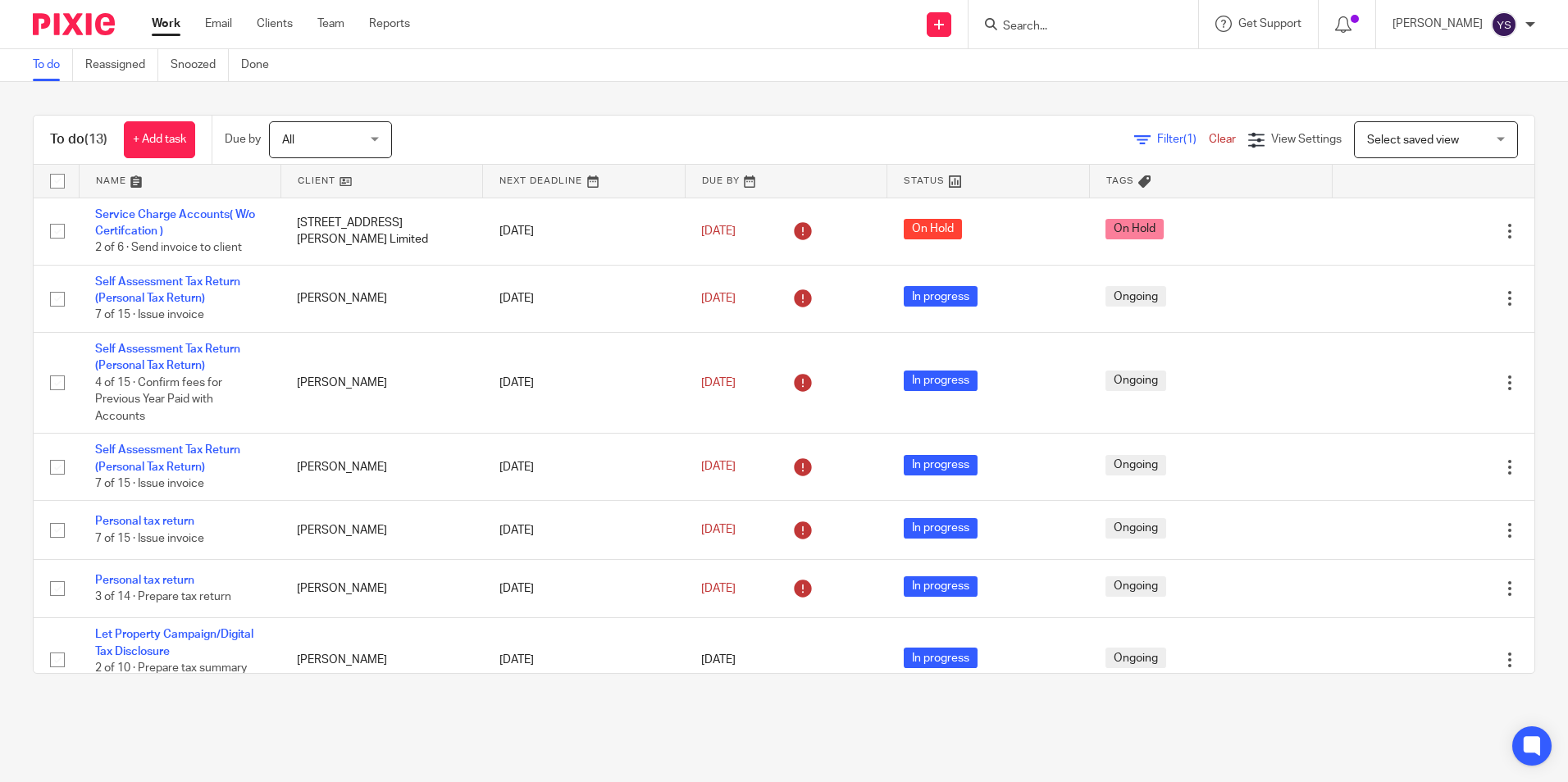
click at [165, 26] on link "Work" at bounding box center [165, 23] width 29 height 16
click at [1056, 23] on input "Search" at bounding box center [1074, 27] width 148 height 15
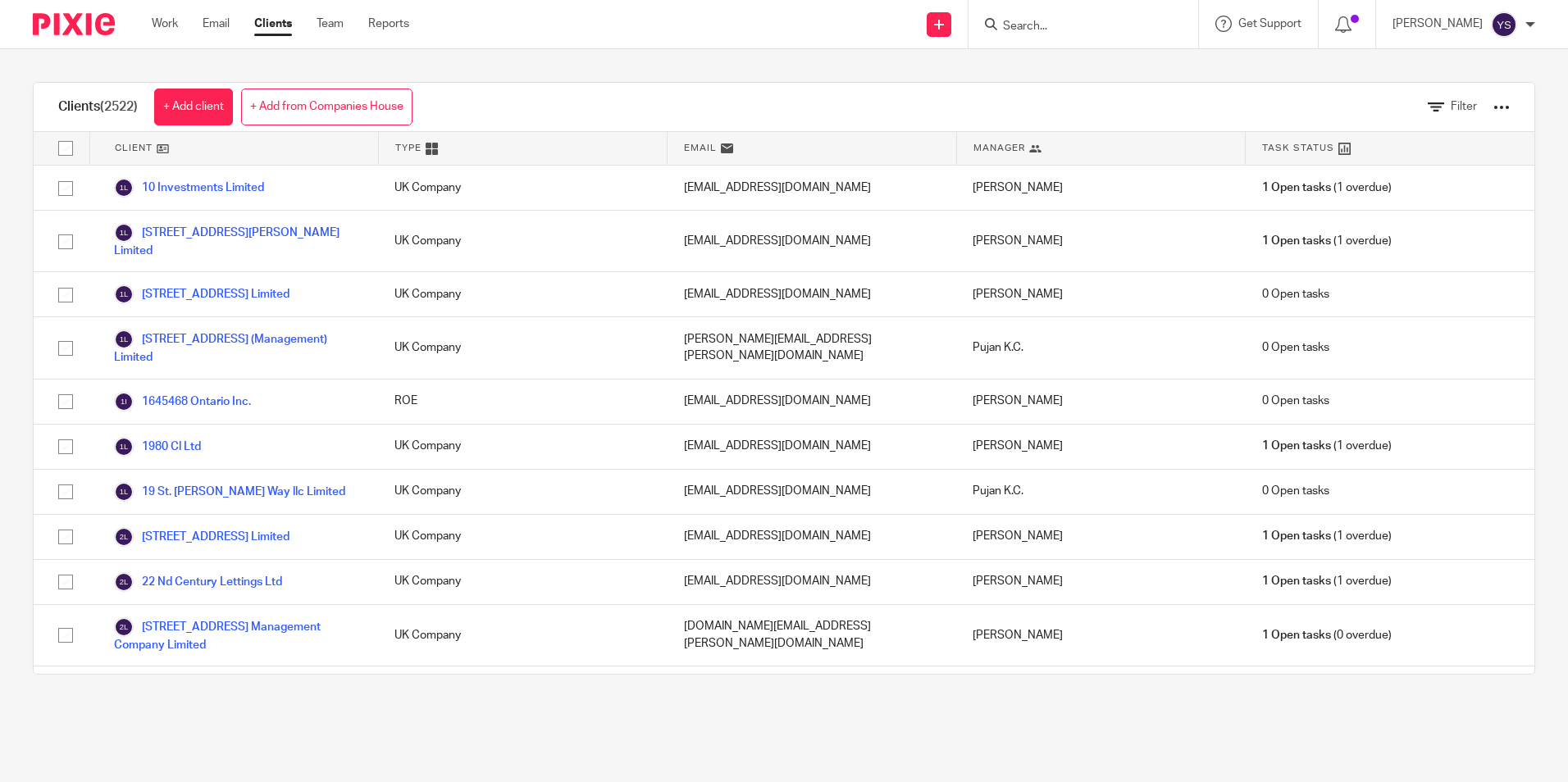
click at [1027, 28] on input "Search" at bounding box center [1074, 27] width 148 height 15
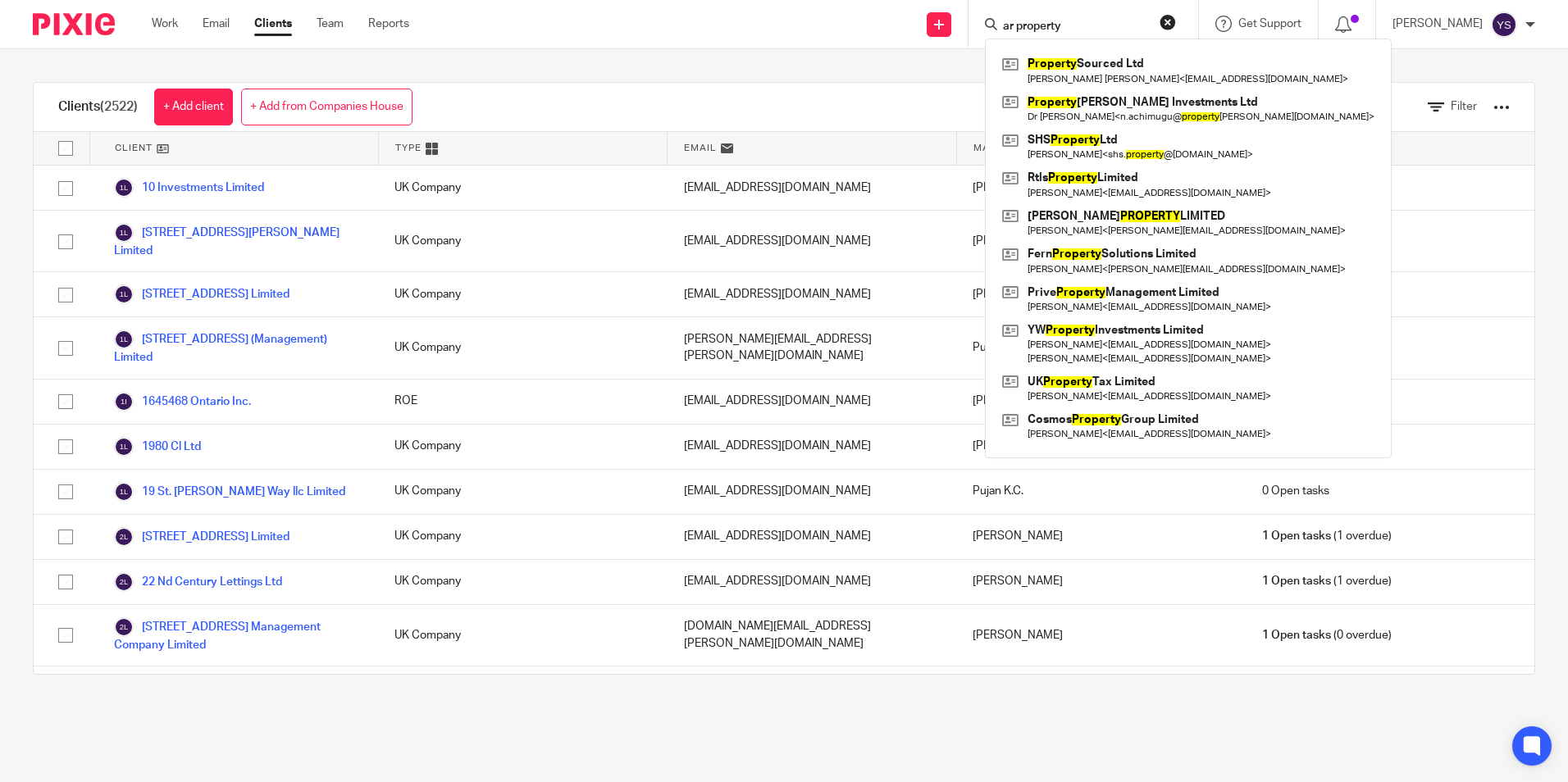
type input "ar property"
click button "submit" at bounding box center [0, 0] width 0 height 0
